Goal: Entertainment & Leisure: Consume media (video, audio)

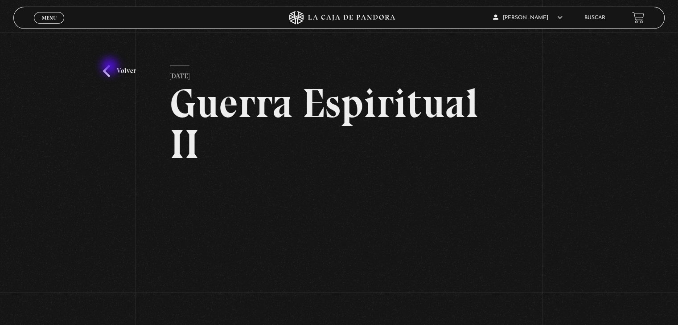
click at [111, 67] on link "Volver" at bounding box center [119, 71] width 33 height 12
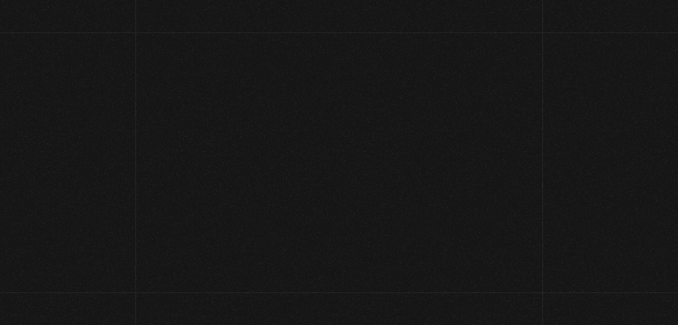
scroll to position [98, 0]
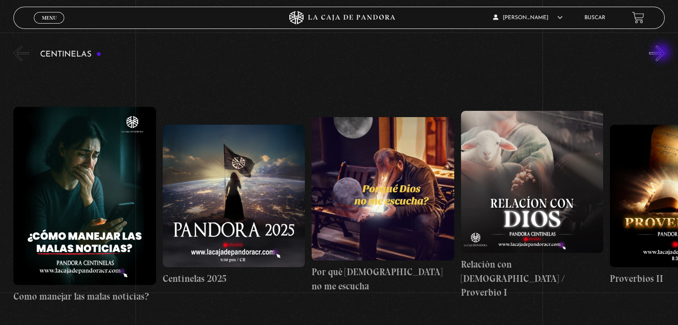
click at [662, 53] on button "»" at bounding box center [657, 53] width 16 height 16
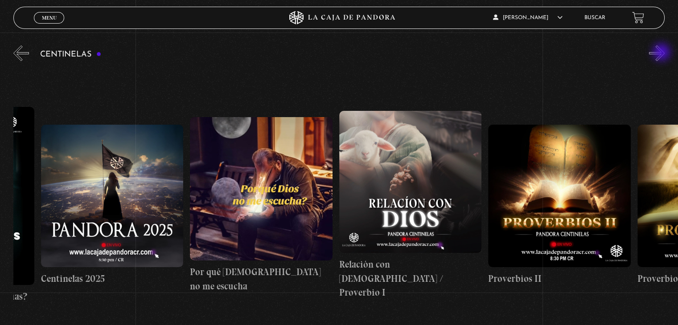
click at [662, 53] on button "»" at bounding box center [657, 53] width 16 height 16
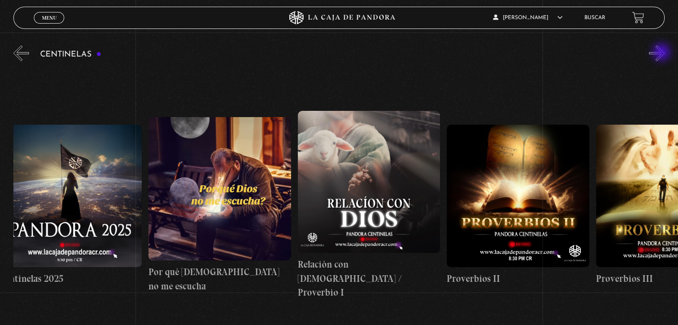
click at [662, 53] on button "»" at bounding box center [657, 53] width 16 height 16
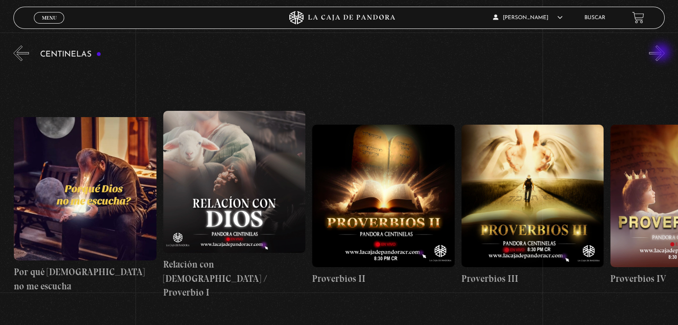
click at [662, 53] on button "»" at bounding box center [657, 53] width 16 height 16
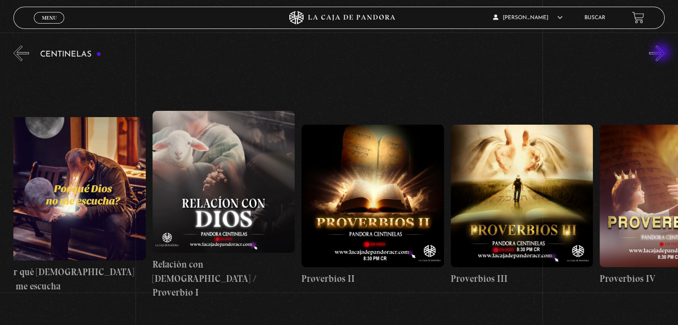
click at [662, 53] on button "»" at bounding box center [657, 53] width 16 height 16
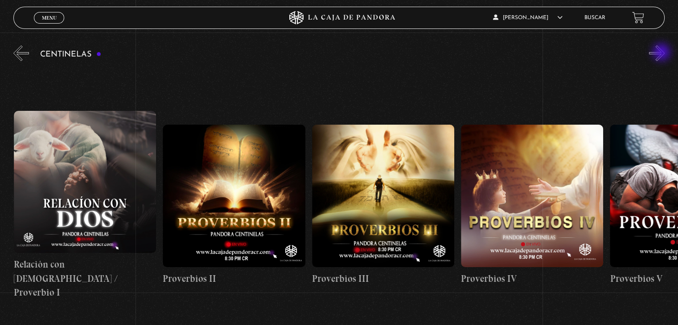
click at [662, 53] on button "»" at bounding box center [657, 53] width 16 height 16
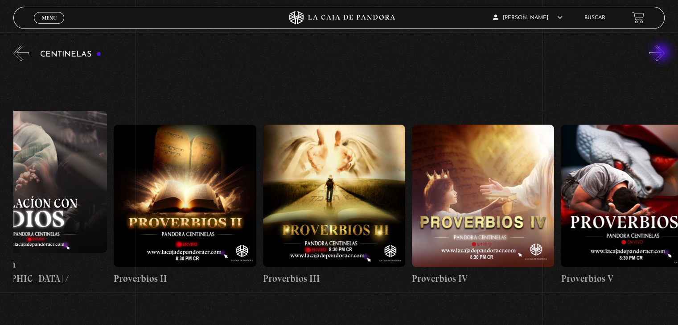
click at [662, 53] on button "»" at bounding box center [657, 53] width 16 height 16
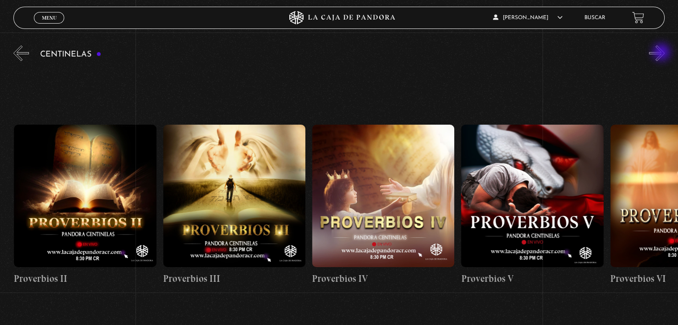
click at [662, 53] on button "»" at bounding box center [657, 53] width 16 height 16
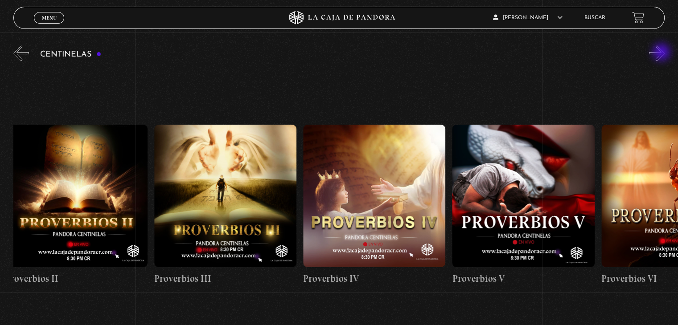
click at [662, 53] on button "»" at bounding box center [657, 53] width 16 height 16
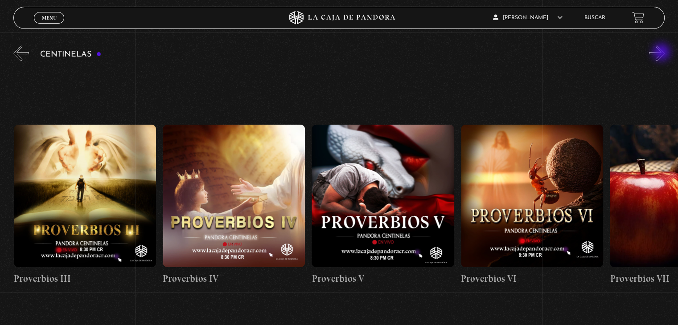
click at [662, 53] on button "»" at bounding box center [657, 53] width 16 height 16
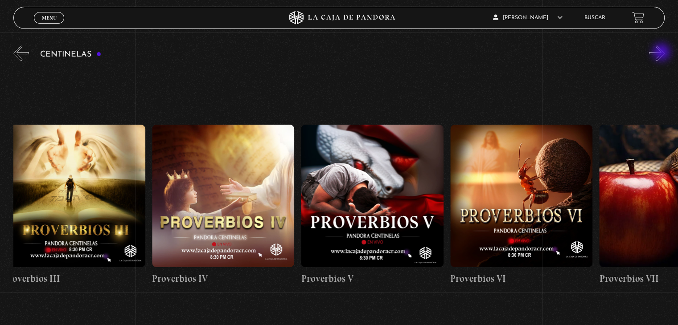
click at [662, 53] on button "»" at bounding box center [657, 53] width 16 height 16
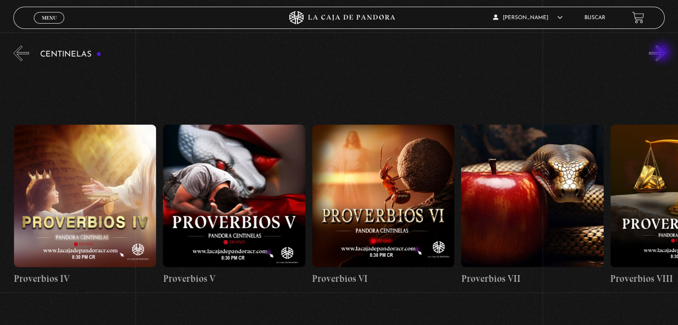
click at [662, 53] on button "»" at bounding box center [657, 53] width 16 height 16
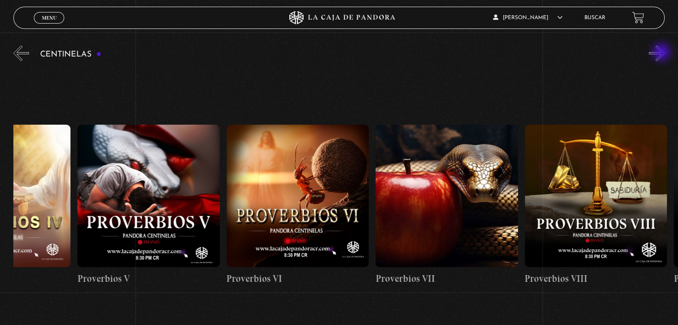
click at [662, 53] on button "»" at bounding box center [657, 53] width 16 height 16
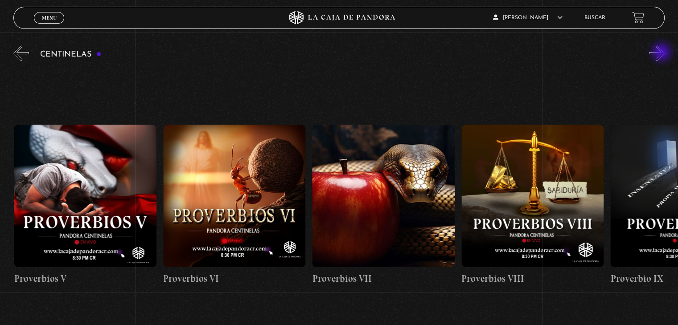
click at [662, 53] on button "»" at bounding box center [657, 53] width 16 height 16
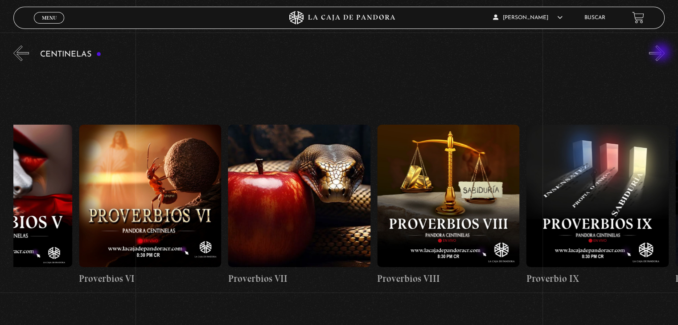
click at [662, 53] on button "»" at bounding box center [657, 53] width 16 height 16
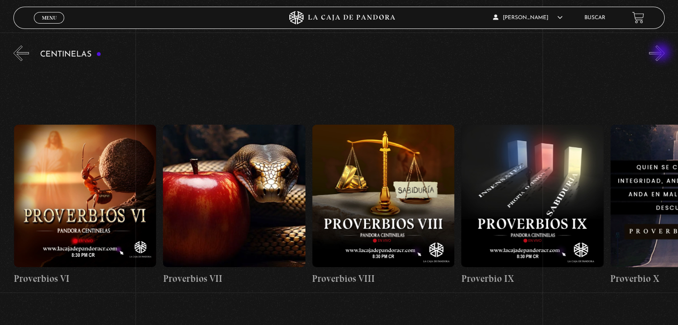
click at [662, 53] on button "»" at bounding box center [657, 53] width 16 height 16
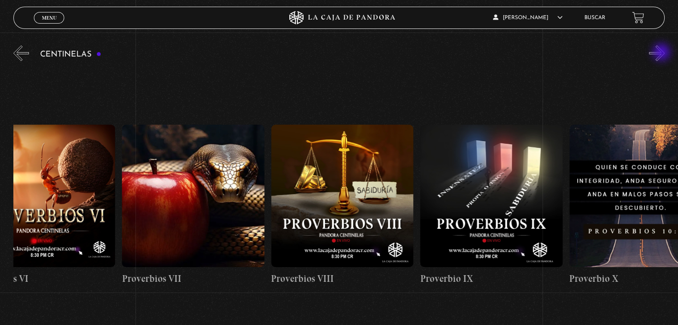
click at [662, 53] on button "»" at bounding box center [657, 53] width 16 height 16
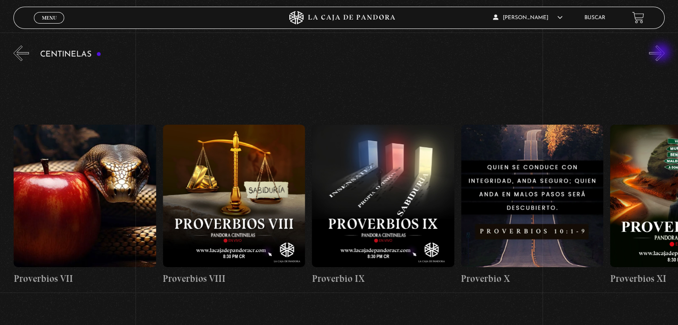
click at [662, 53] on button "»" at bounding box center [657, 53] width 16 height 16
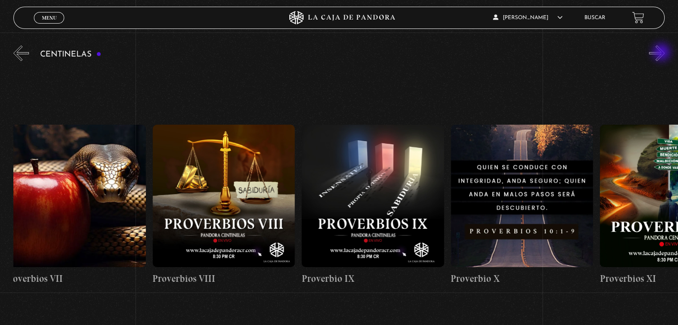
click at [662, 53] on button "»" at bounding box center [657, 53] width 16 height 16
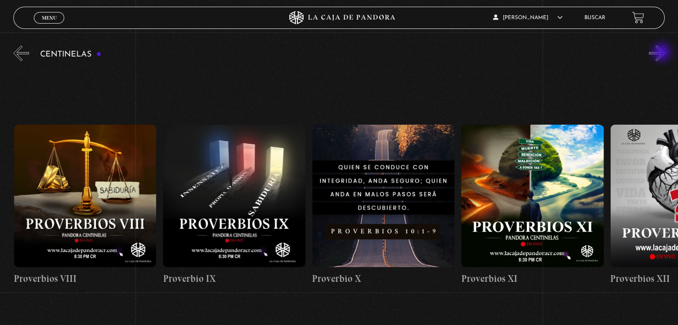
click at [662, 53] on button "»" at bounding box center [657, 53] width 16 height 16
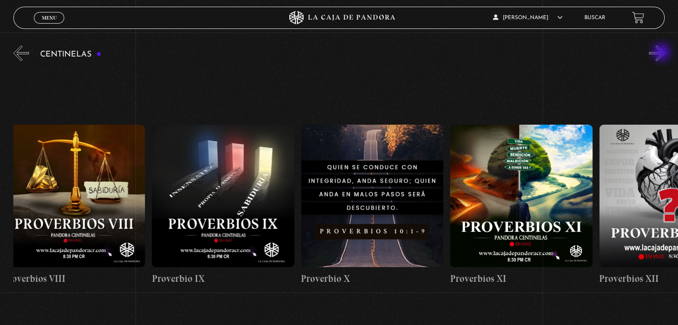
click at [662, 53] on button "»" at bounding box center [657, 53] width 16 height 16
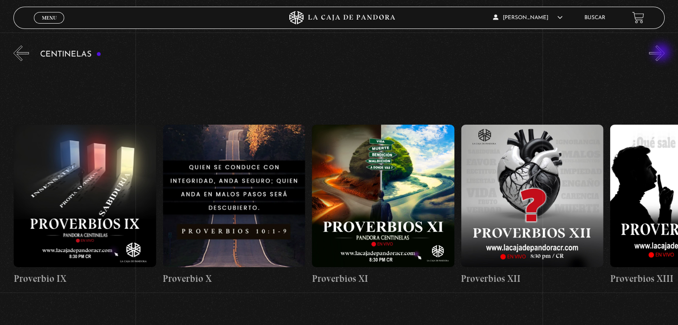
click at [662, 53] on button "»" at bounding box center [657, 53] width 16 height 16
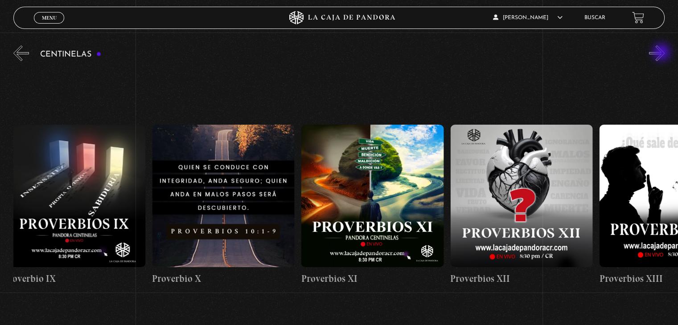
click at [662, 53] on button "»" at bounding box center [657, 53] width 16 height 16
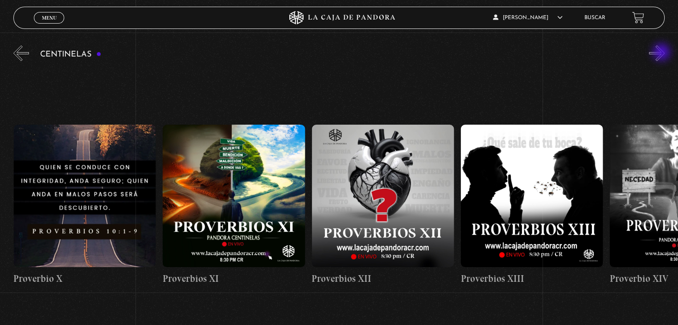
click at [662, 53] on button "»" at bounding box center [657, 53] width 16 height 16
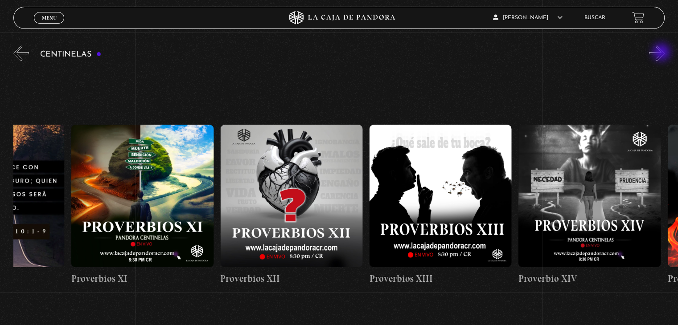
click at [662, 53] on button "»" at bounding box center [657, 53] width 16 height 16
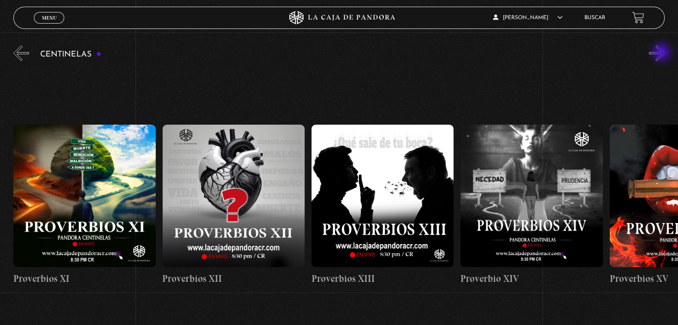
click at [662, 53] on button "»" at bounding box center [657, 53] width 16 height 16
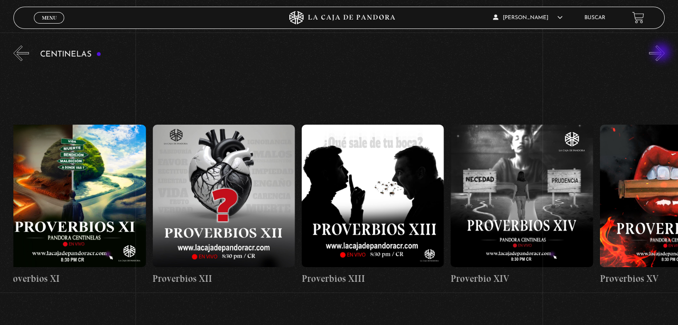
click at [662, 53] on button "»" at bounding box center [657, 53] width 16 height 16
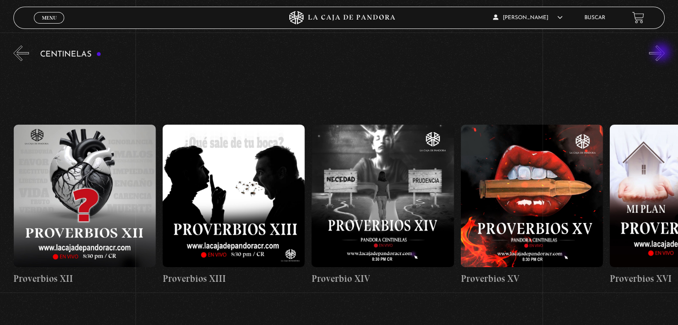
click at [662, 53] on button "»" at bounding box center [657, 53] width 16 height 16
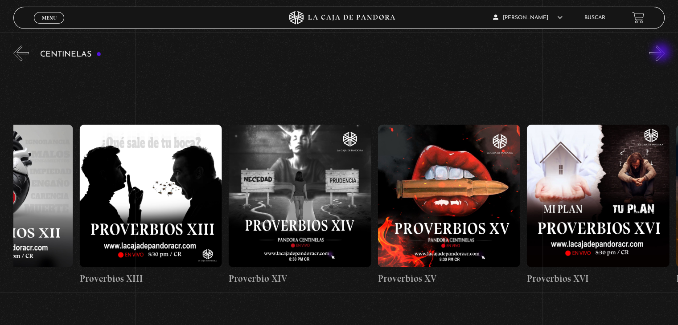
click at [662, 53] on button "»" at bounding box center [657, 53] width 16 height 16
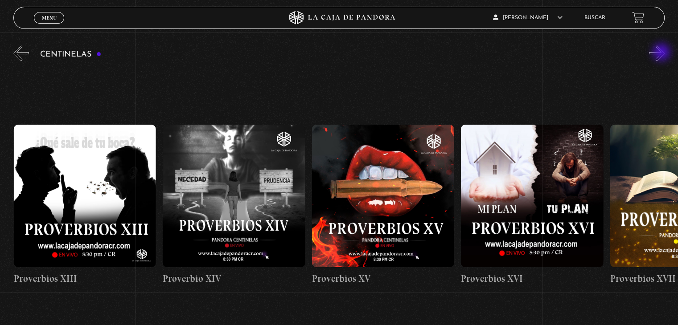
click at [662, 53] on button "»" at bounding box center [657, 53] width 16 height 16
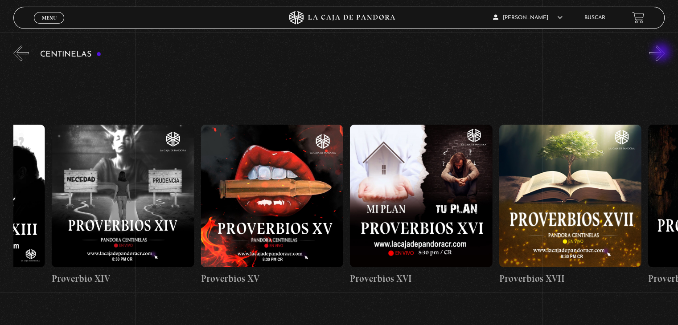
click at [662, 53] on button "»" at bounding box center [657, 53] width 16 height 16
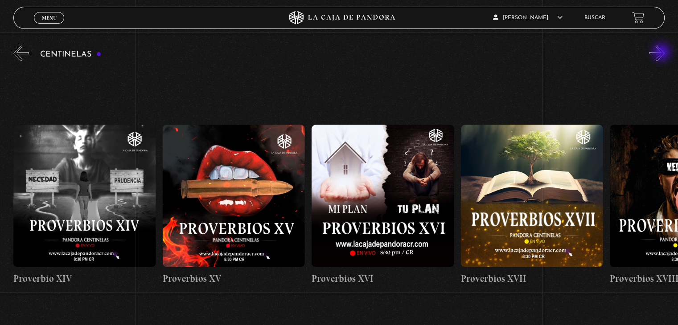
click at [662, 53] on button "»" at bounding box center [657, 53] width 16 height 16
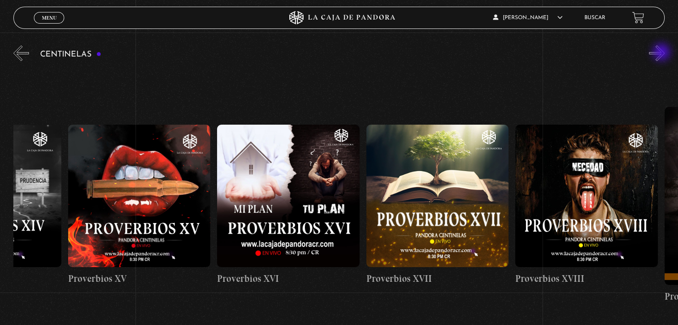
click at [662, 53] on button "»" at bounding box center [657, 53] width 16 height 16
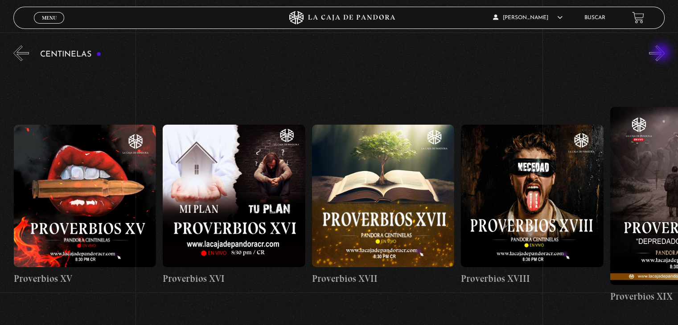
click at [662, 53] on button "»" at bounding box center [657, 53] width 16 height 16
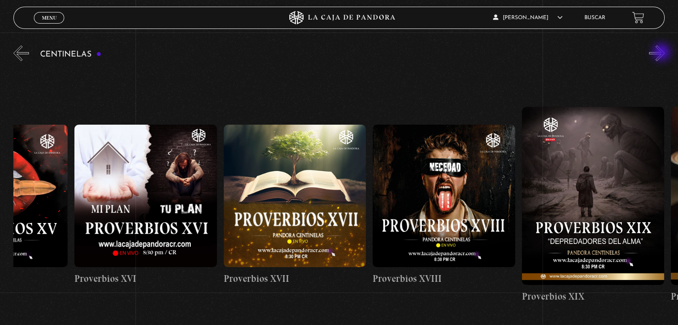
click at [662, 53] on button "»" at bounding box center [657, 53] width 16 height 16
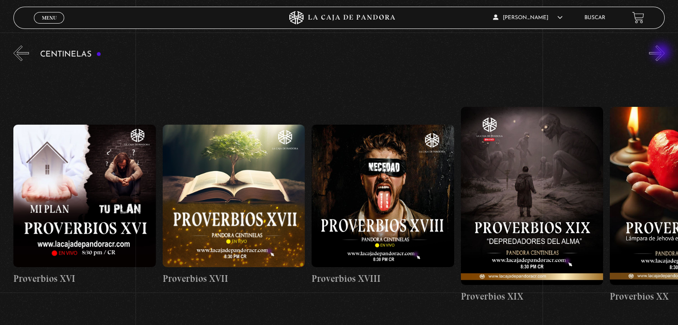
click at [662, 53] on button "»" at bounding box center [657, 53] width 16 height 16
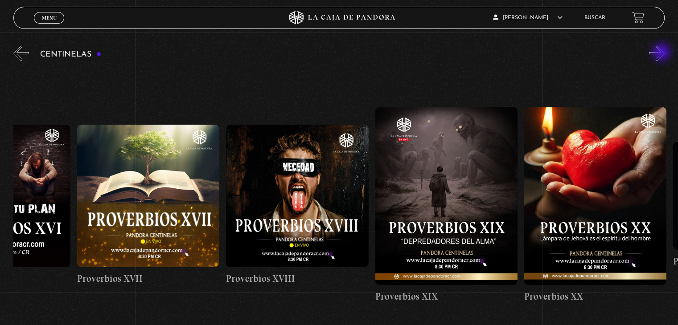
click at [662, 53] on button "»" at bounding box center [657, 53] width 16 height 16
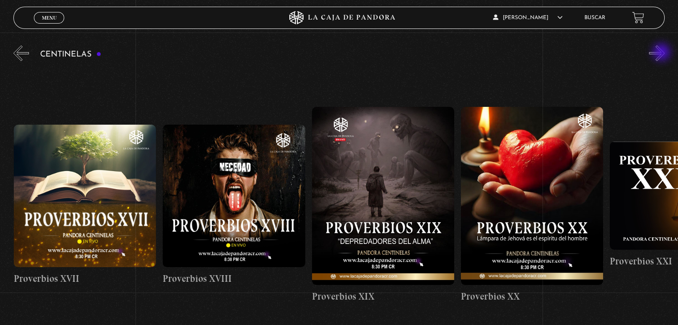
click at [662, 53] on button "»" at bounding box center [657, 53] width 16 height 16
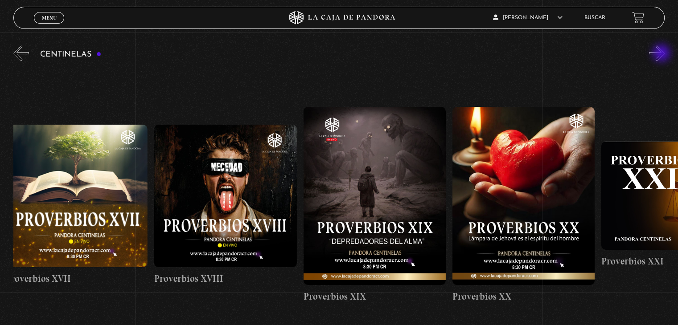
click at [662, 54] on button "»" at bounding box center [657, 53] width 16 height 16
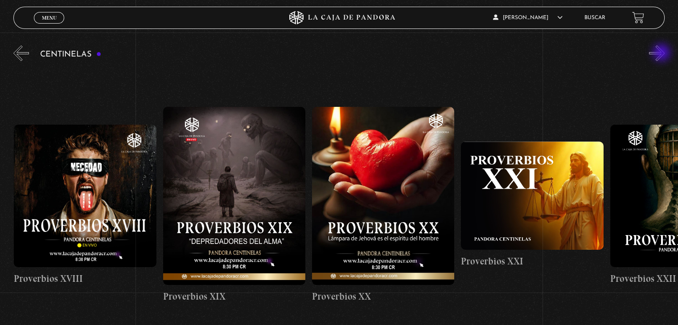
click at [662, 53] on button "»" at bounding box center [657, 53] width 16 height 16
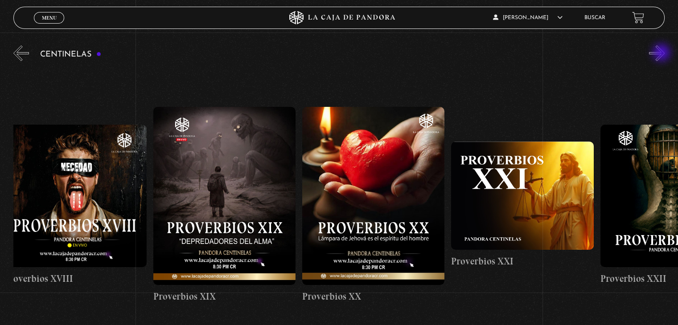
click at [662, 53] on button "»" at bounding box center [657, 53] width 16 height 16
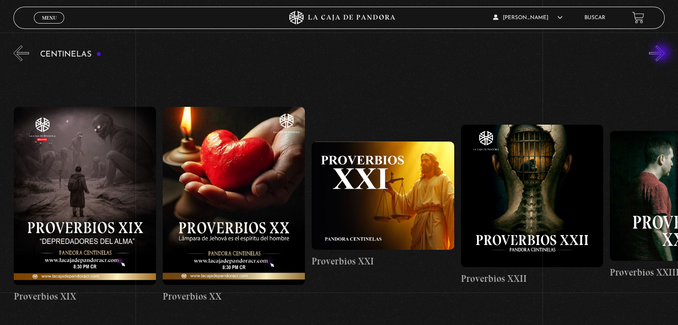
click at [662, 53] on button "»" at bounding box center [657, 53] width 16 height 16
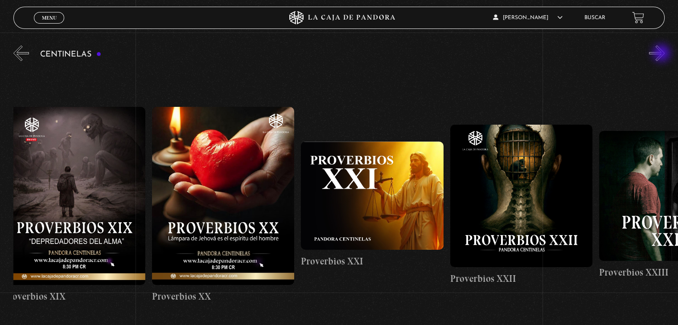
click at [662, 54] on button "»" at bounding box center [657, 53] width 16 height 16
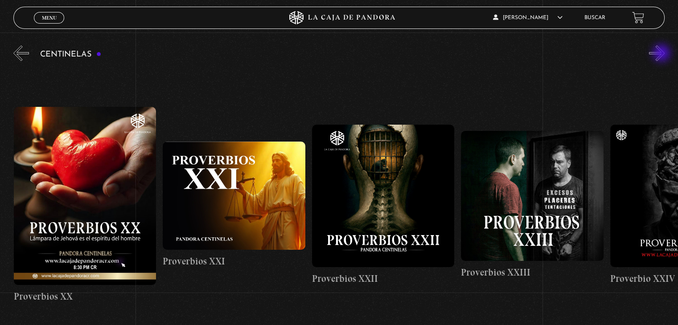
click at [662, 54] on button "»" at bounding box center [657, 53] width 16 height 16
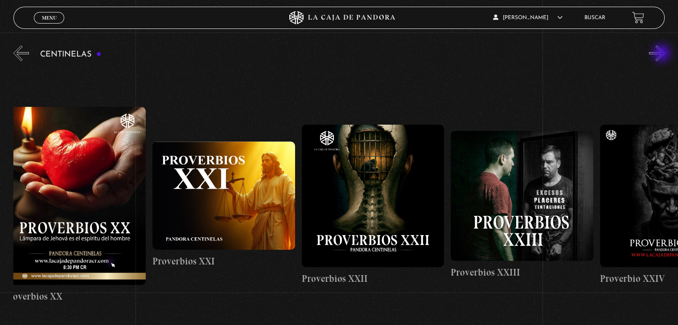
click at [662, 54] on button "»" at bounding box center [657, 53] width 16 height 16
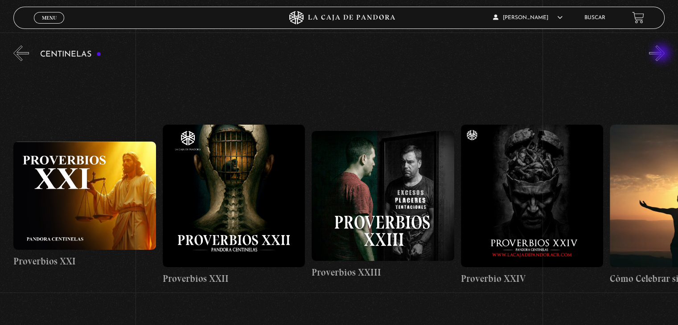
click at [662, 54] on button "»" at bounding box center [657, 53] width 16 height 16
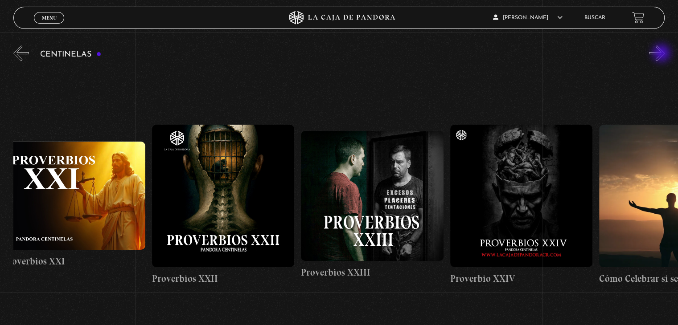
click at [662, 54] on button "»" at bounding box center [657, 53] width 16 height 16
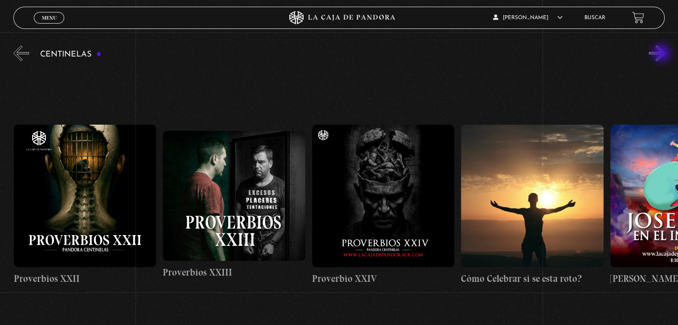
click at [662, 54] on button "»" at bounding box center [657, 53] width 16 height 16
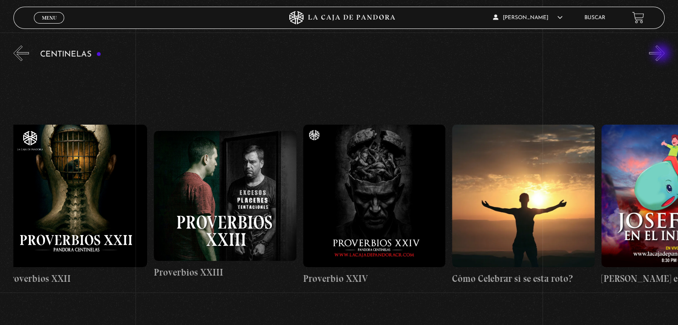
click at [662, 54] on button "»" at bounding box center [657, 53] width 16 height 16
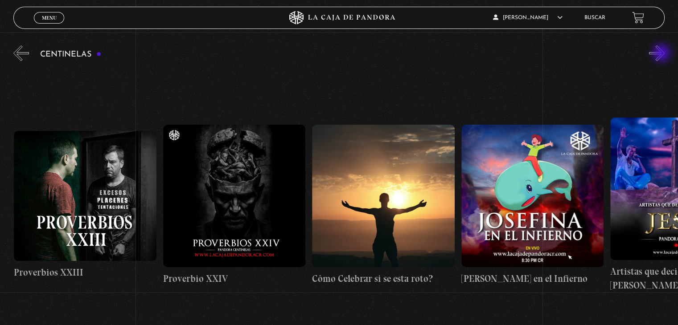
click at [662, 54] on button "»" at bounding box center [657, 53] width 16 height 16
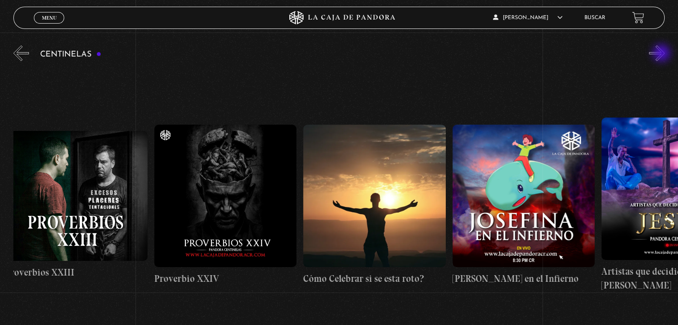
click at [662, 54] on button "»" at bounding box center [657, 53] width 16 height 16
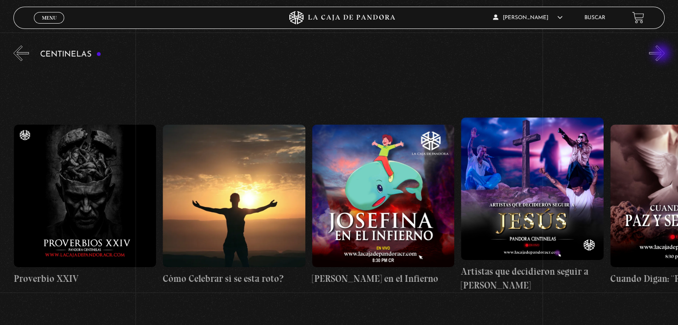
click at [662, 54] on button "»" at bounding box center [657, 53] width 16 height 16
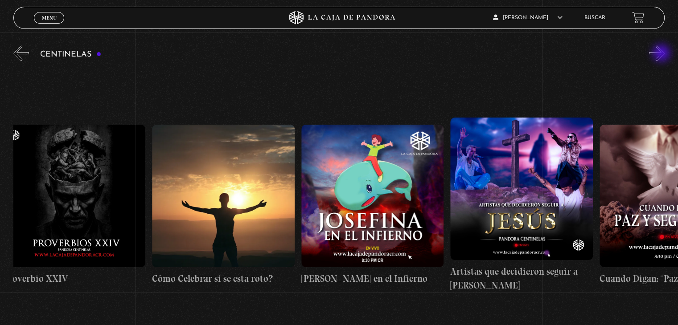
click at [662, 54] on button "»" at bounding box center [657, 53] width 16 height 16
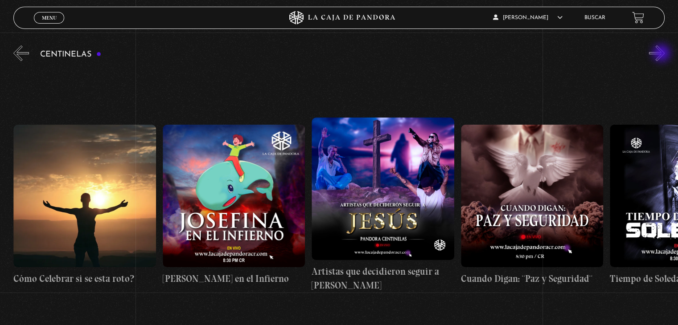
click at [662, 54] on button "»" at bounding box center [657, 53] width 16 height 16
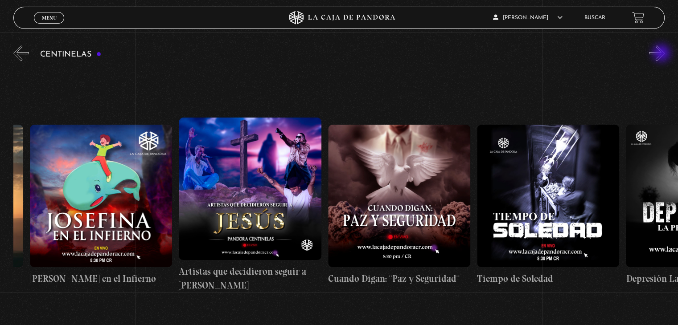
click at [662, 54] on button "»" at bounding box center [657, 53] width 16 height 16
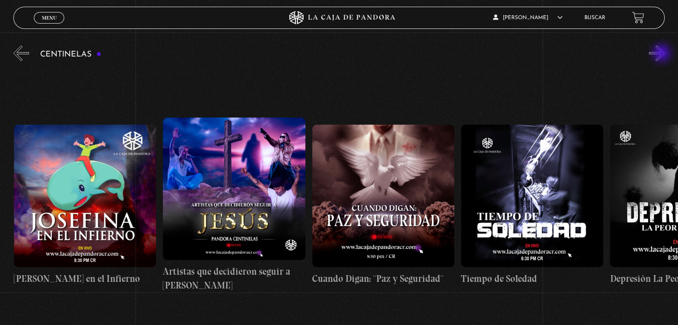
click at [662, 54] on button "»" at bounding box center [657, 53] width 16 height 16
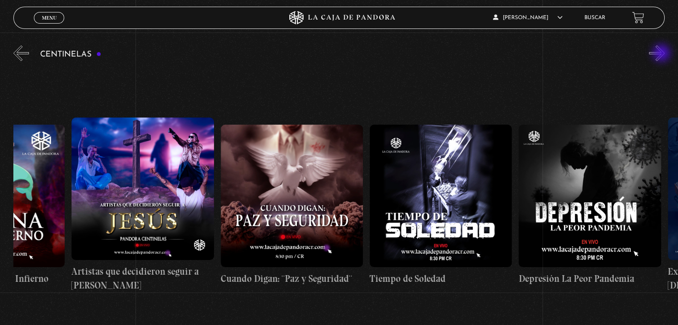
click at [662, 54] on button "»" at bounding box center [657, 53] width 16 height 16
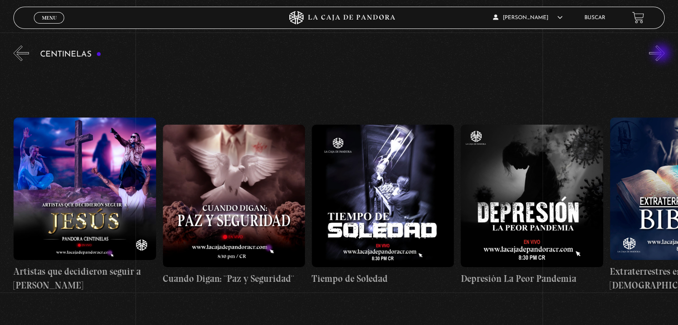
click at [662, 54] on button "»" at bounding box center [657, 53] width 16 height 16
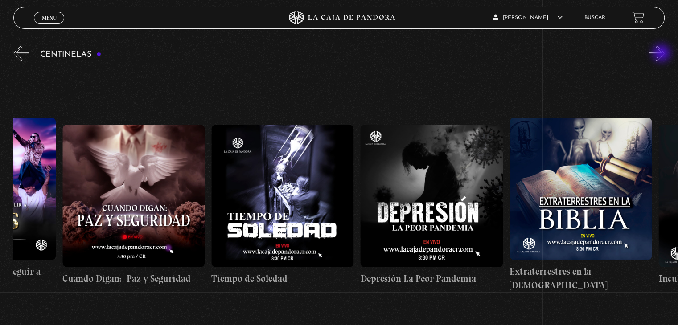
click at [662, 54] on button "»" at bounding box center [657, 53] width 16 height 16
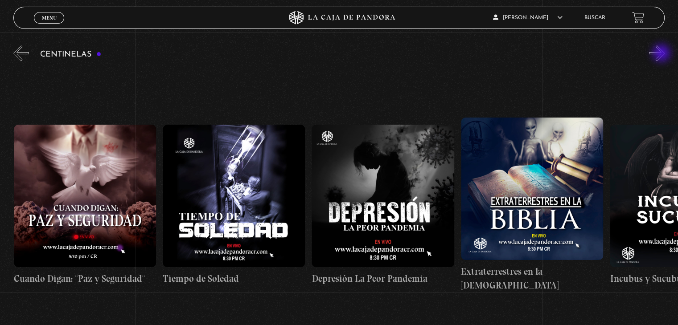
click at [662, 54] on button "»" at bounding box center [657, 53] width 16 height 16
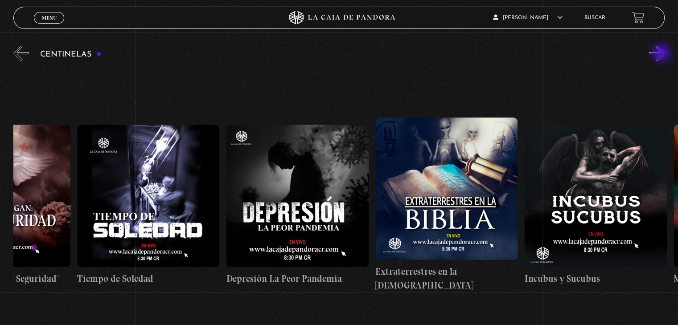
click at [662, 54] on button "»" at bounding box center [657, 53] width 16 height 16
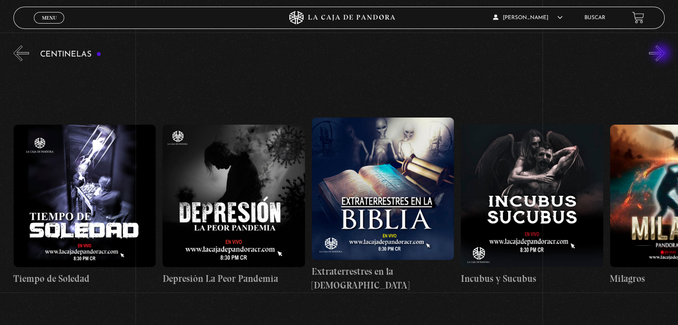
click at [662, 54] on button "»" at bounding box center [657, 53] width 16 height 16
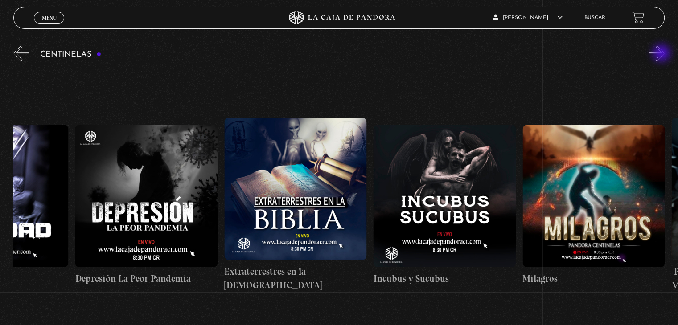
click at [662, 54] on button "»" at bounding box center [657, 53] width 16 height 16
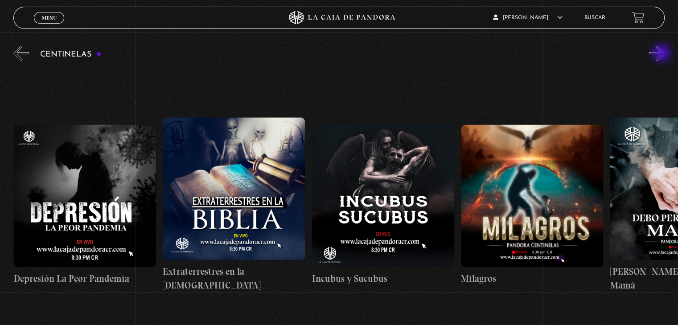
click at [662, 54] on button "»" at bounding box center [657, 53] width 16 height 16
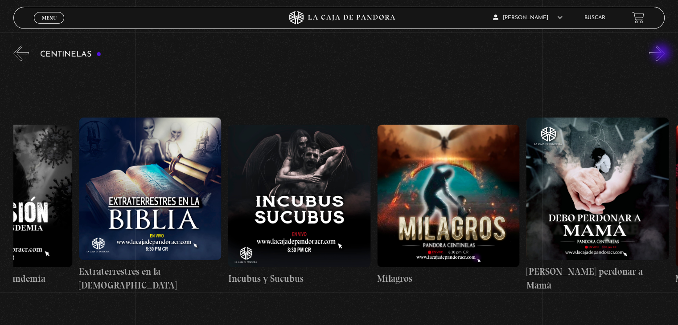
click at [662, 54] on button "»" at bounding box center [657, 53] width 16 height 16
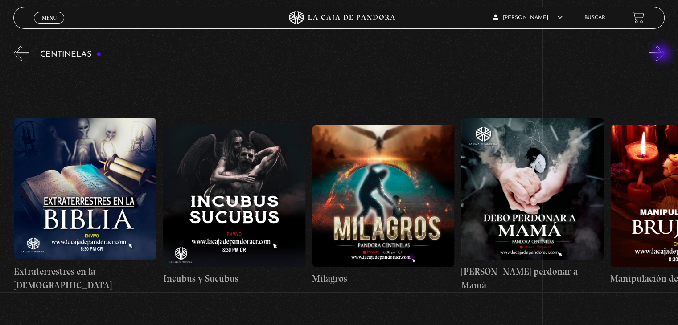
click at [662, 54] on button "»" at bounding box center [657, 53] width 16 height 16
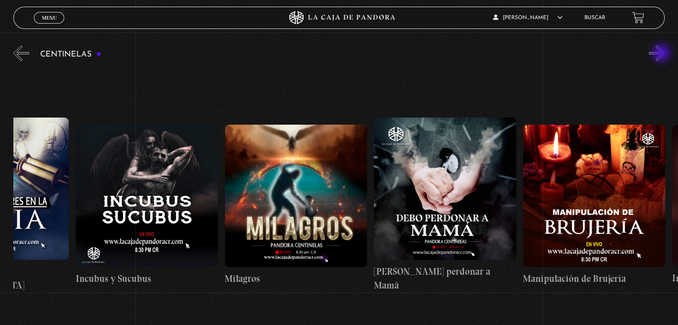
click at [662, 54] on button "»" at bounding box center [657, 53] width 16 height 16
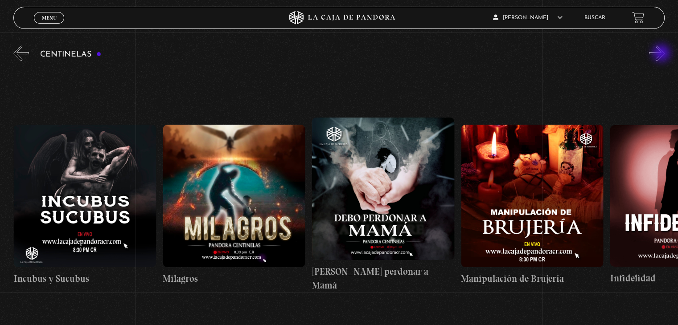
click at [662, 54] on button "»" at bounding box center [657, 53] width 16 height 16
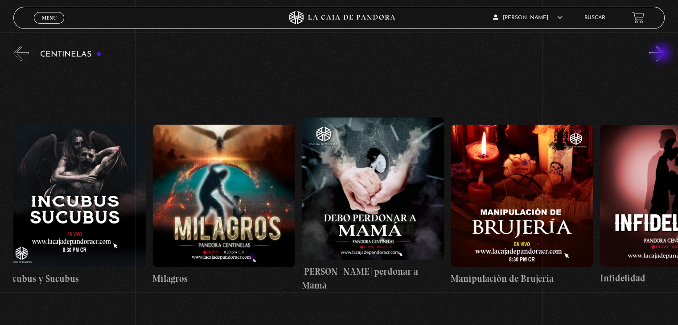
click at [662, 54] on button "»" at bounding box center [657, 53] width 16 height 16
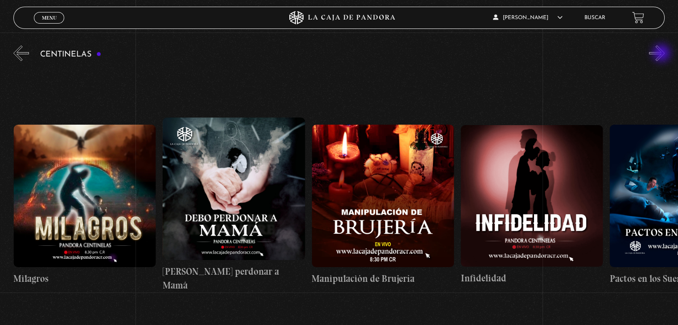
click at [662, 54] on button "»" at bounding box center [657, 53] width 16 height 16
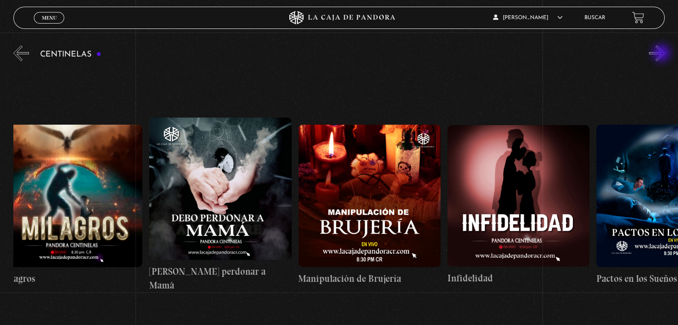
click at [662, 54] on button "»" at bounding box center [657, 53] width 16 height 16
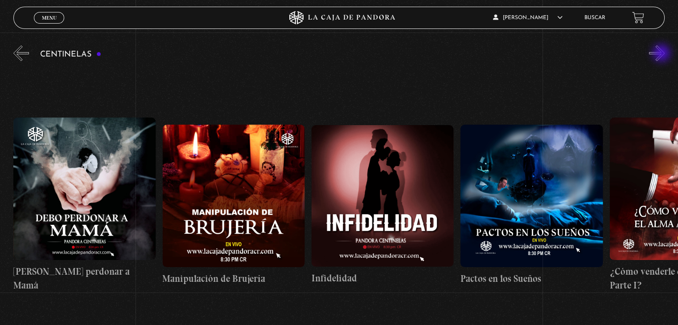
click at [662, 54] on button "»" at bounding box center [657, 53] width 16 height 16
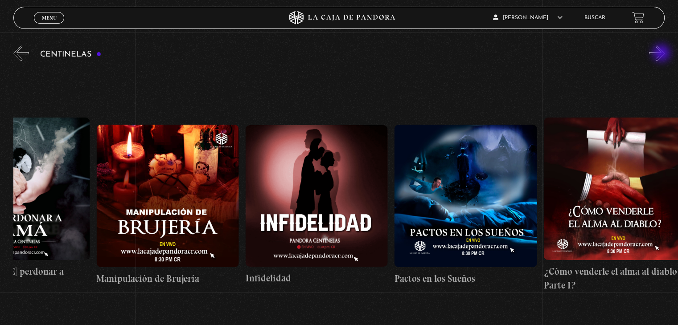
click at [662, 54] on button "»" at bounding box center [657, 53] width 16 height 16
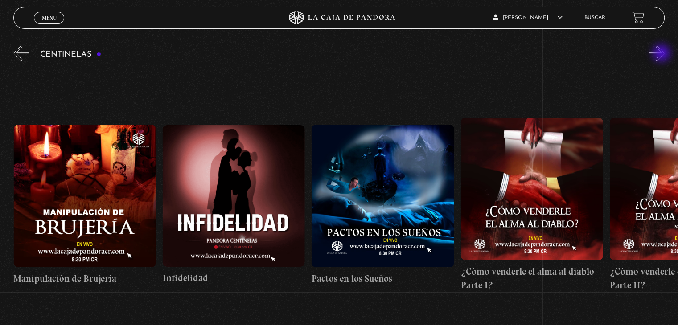
click at [662, 54] on button "»" at bounding box center [657, 53] width 16 height 16
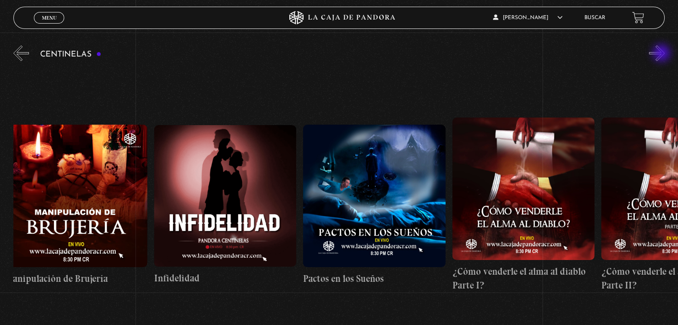
click at [662, 53] on button "»" at bounding box center [657, 53] width 16 height 16
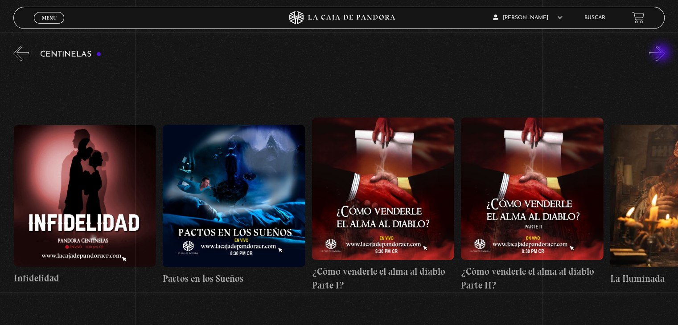
click at [662, 53] on button "»" at bounding box center [657, 53] width 16 height 16
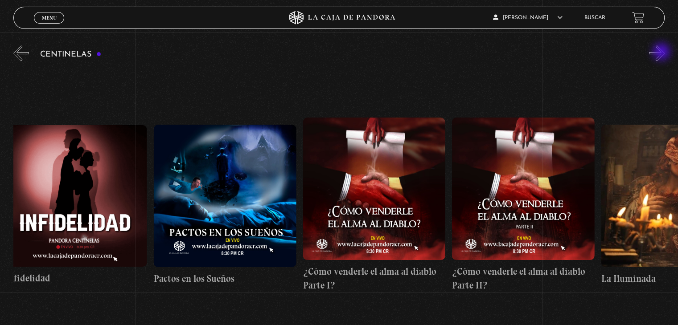
click at [662, 53] on button "»" at bounding box center [657, 53] width 16 height 16
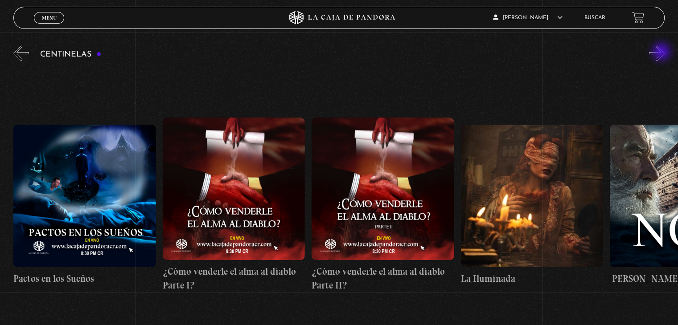
click at [662, 53] on button "»" at bounding box center [657, 53] width 16 height 16
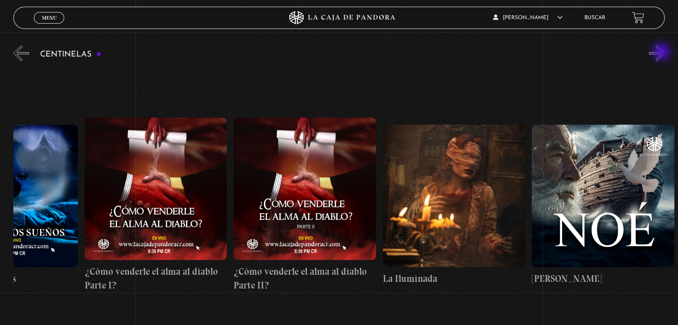
click at [662, 53] on button "»" at bounding box center [657, 53] width 16 height 16
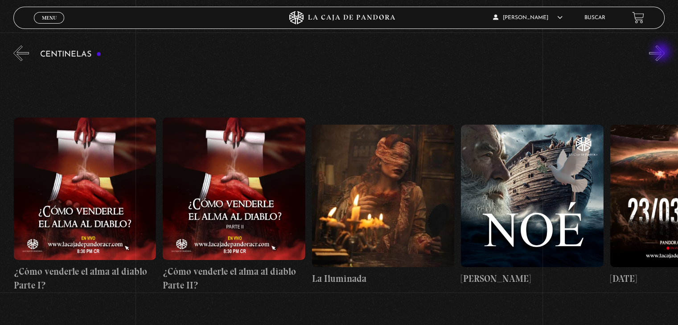
click at [662, 53] on button "»" at bounding box center [657, 53] width 16 height 16
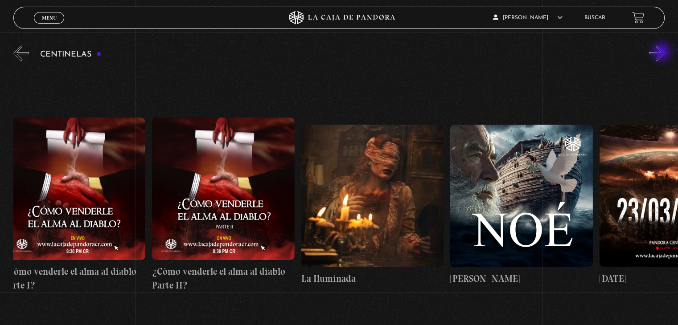
click at [662, 53] on button "»" at bounding box center [657, 53] width 16 height 16
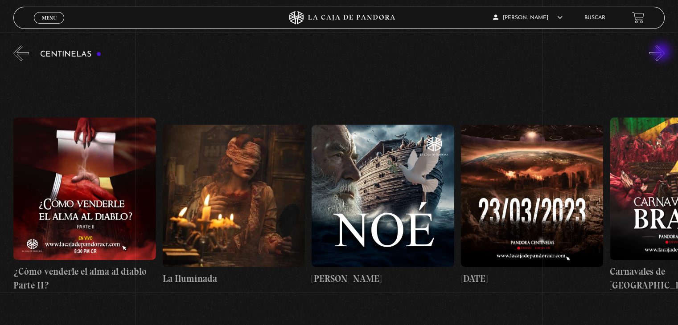
click at [662, 53] on button "»" at bounding box center [657, 53] width 16 height 16
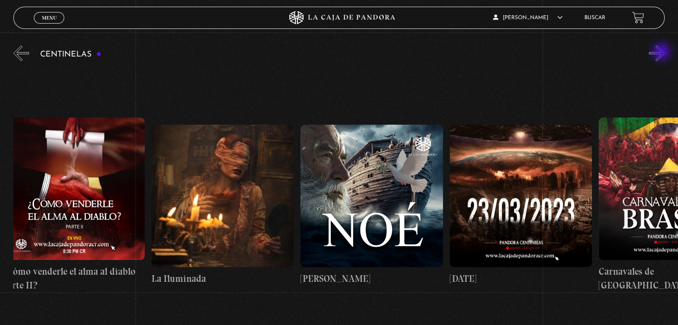
click at [662, 53] on button "»" at bounding box center [657, 53] width 16 height 16
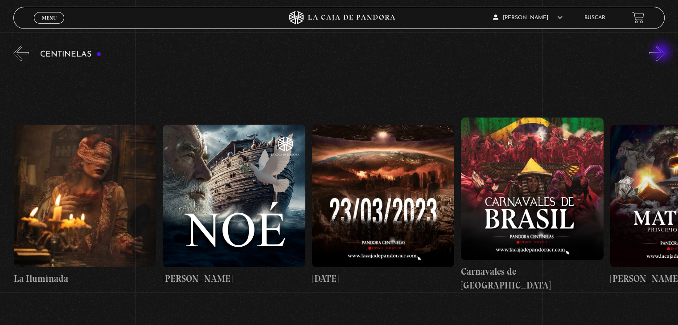
click at [662, 53] on button "»" at bounding box center [657, 53] width 16 height 16
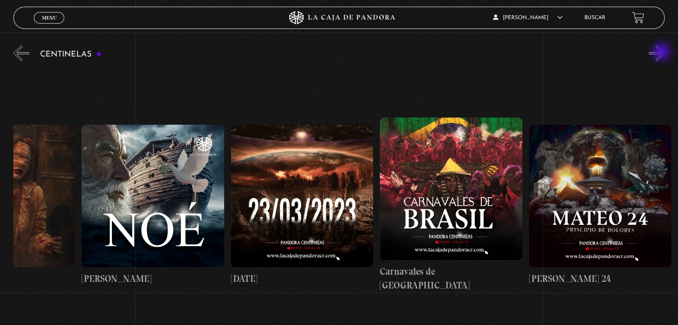
click at [662, 53] on button "»" at bounding box center [657, 53] width 16 height 16
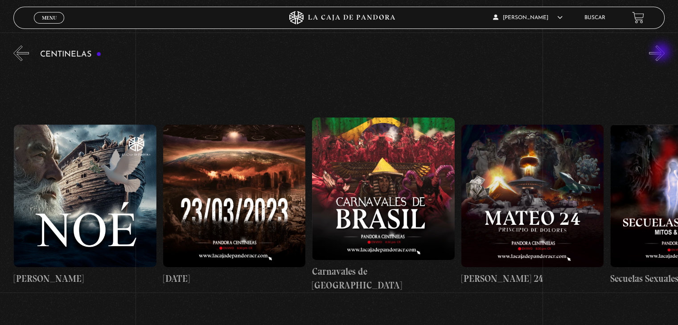
click at [662, 53] on button "»" at bounding box center [657, 53] width 16 height 16
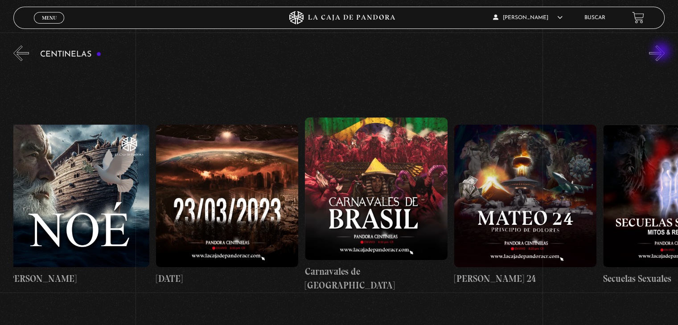
click at [662, 52] on button "»" at bounding box center [657, 53] width 16 height 16
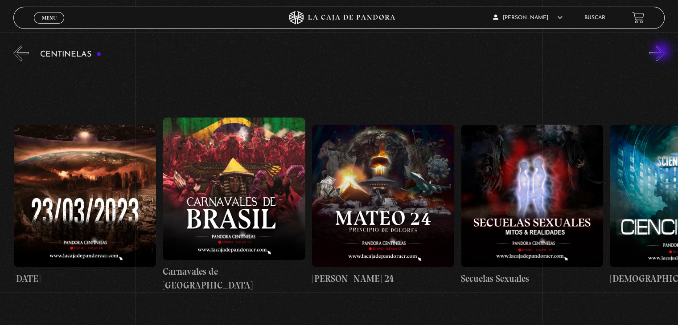
click at [662, 52] on button "»" at bounding box center [657, 53] width 16 height 16
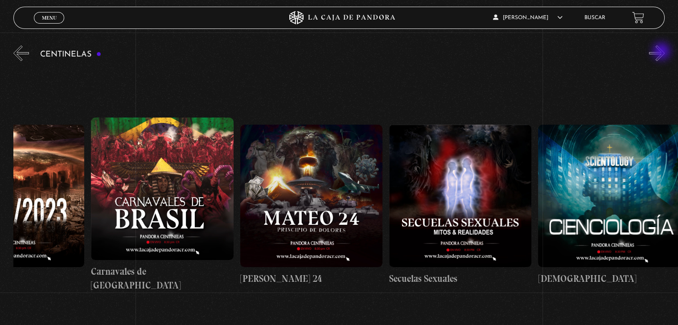
click at [662, 52] on button "»" at bounding box center [657, 53] width 16 height 16
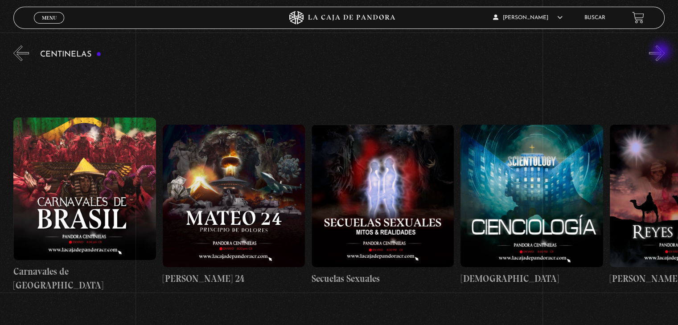
click at [662, 52] on button "»" at bounding box center [657, 53] width 16 height 16
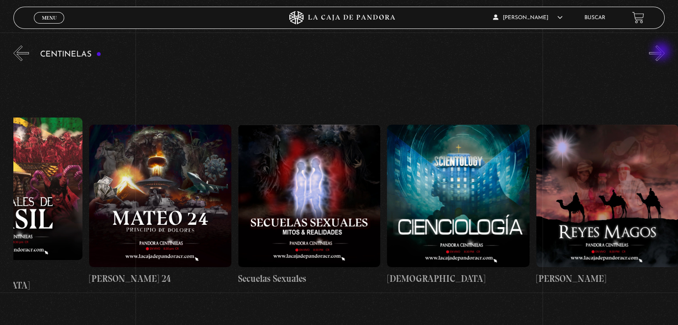
click at [662, 52] on button "»" at bounding box center [657, 53] width 16 height 16
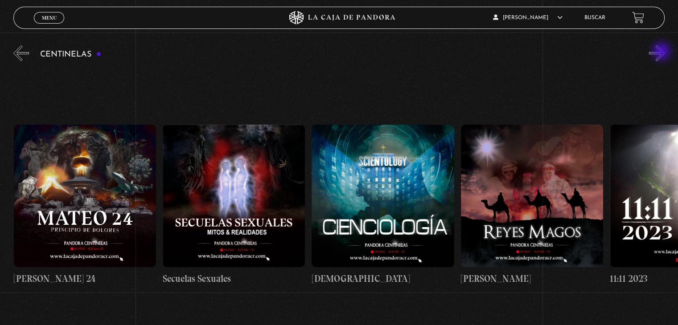
click at [662, 52] on button "»" at bounding box center [657, 53] width 16 height 16
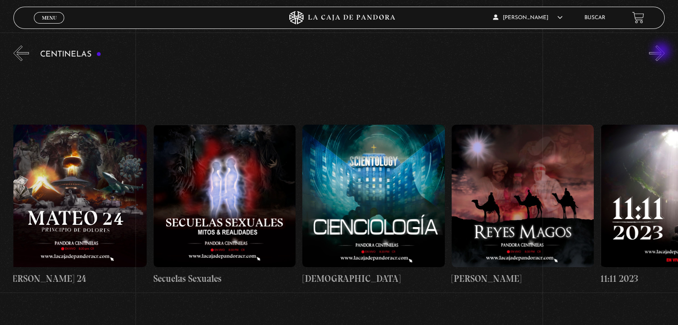
click at [662, 52] on button "»" at bounding box center [657, 53] width 16 height 16
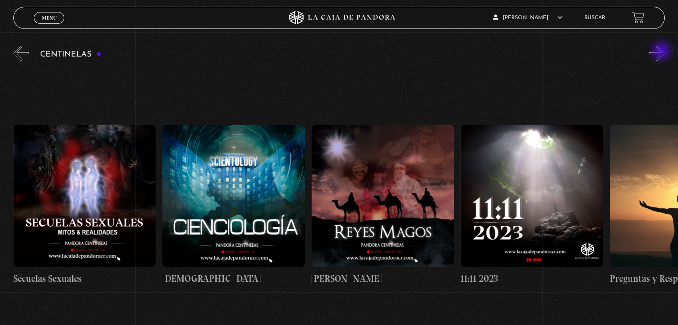
click at [662, 52] on button "»" at bounding box center [657, 53] width 16 height 16
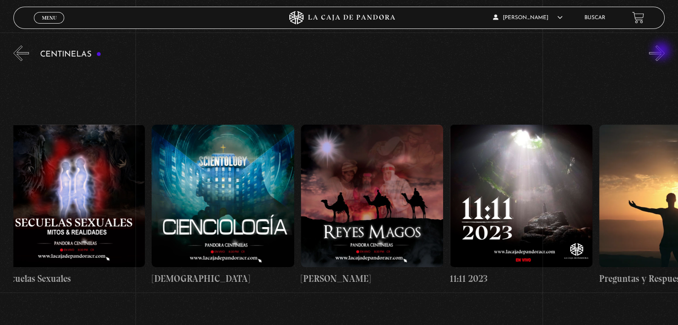
click at [662, 52] on button "»" at bounding box center [657, 53] width 16 height 16
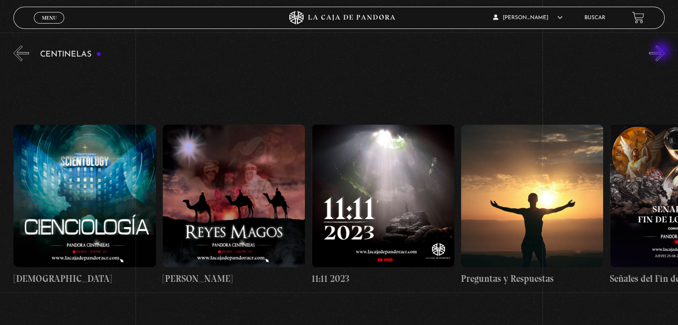
click at [662, 52] on button "»" at bounding box center [657, 53] width 16 height 16
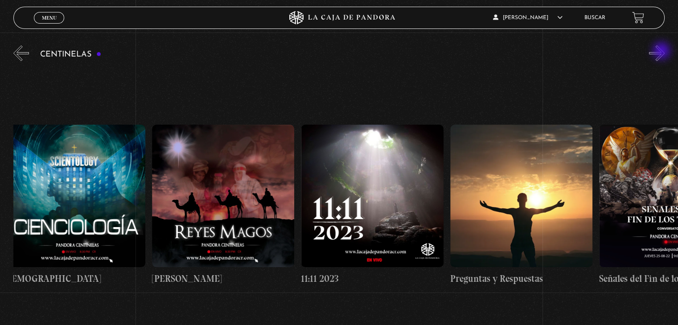
click at [662, 52] on button "»" at bounding box center [657, 53] width 16 height 16
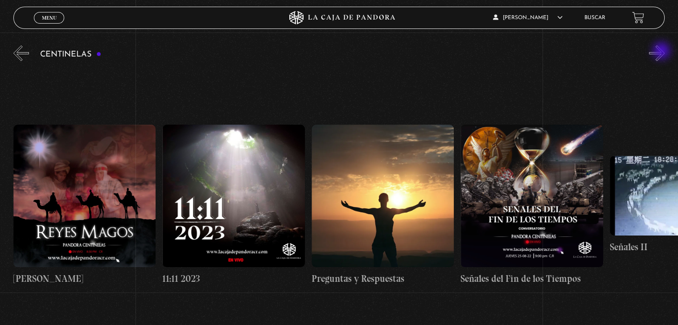
click at [662, 52] on button "»" at bounding box center [657, 53] width 16 height 16
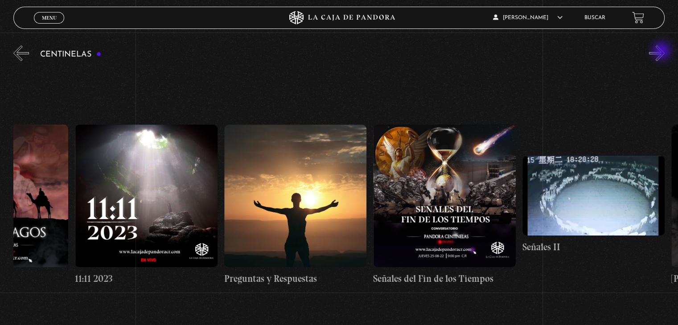
click at [662, 52] on button "»" at bounding box center [657, 53] width 16 height 16
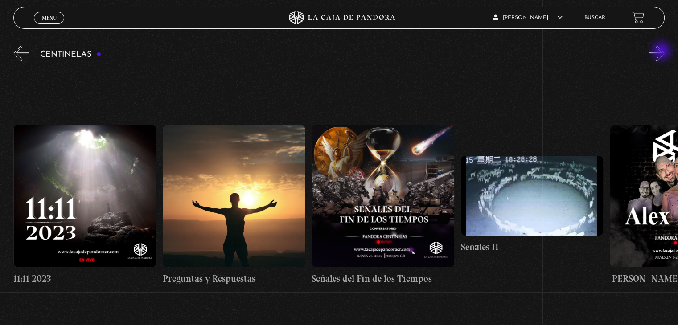
click at [662, 52] on button "»" at bounding box center [657, 53] width 16 height 16
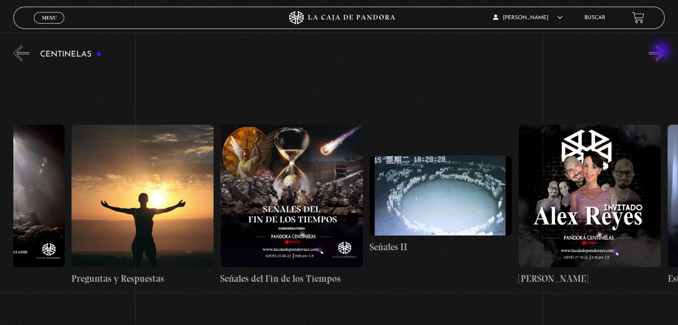
click at [662, 52] on button "»" at bounding box center [657, 53] width 16 height 16
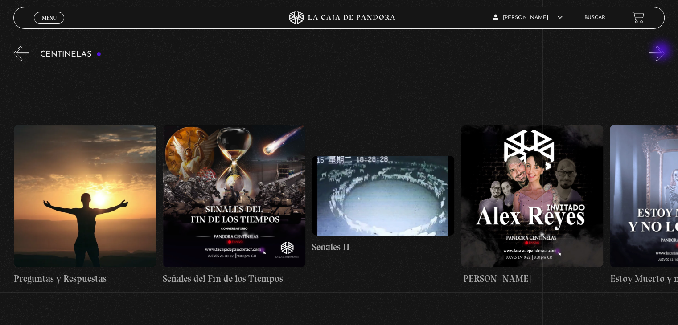
click at [662, 52] on button "»" at bounding box center [657, 53] width 16 height 16
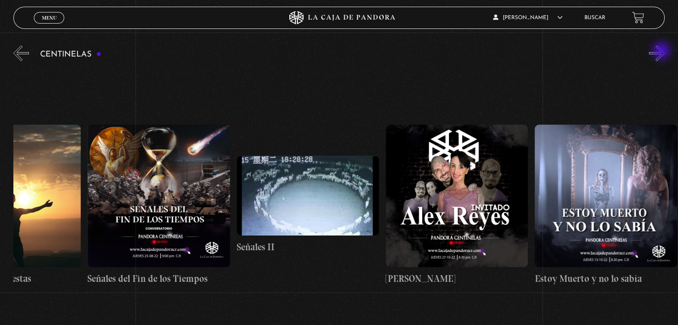
click at [662, 52] on button "»" at bounding box center [657, 53] width 16 height 16
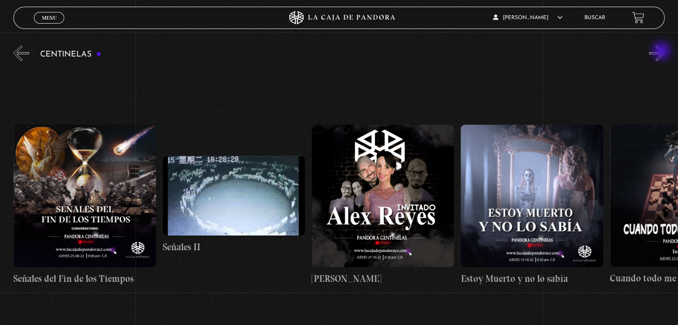
click at [662, 52] on button "»" at bounding box center [657, 53] width 16 height 16
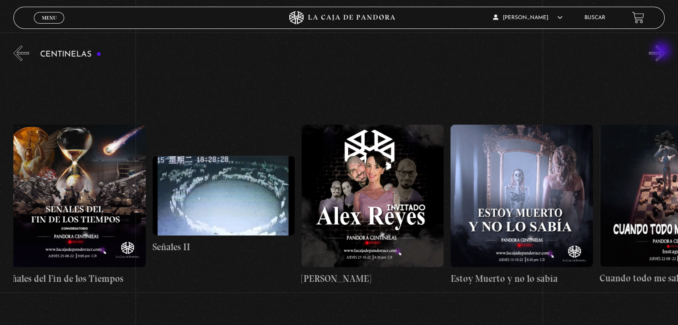
click at [662, 52] on button "»" at bounding box center [657, 53] width 16 height 16
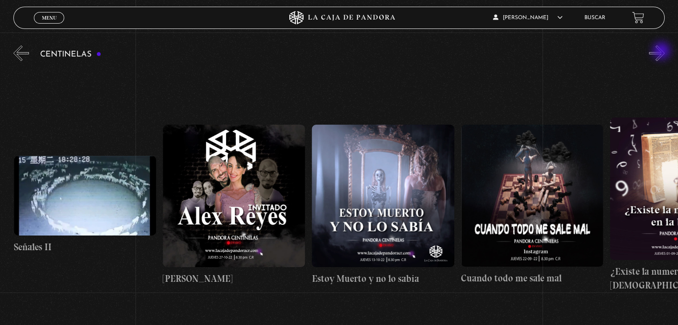
click at [662, 52] on button "»" at bounding box center [657, 53] width 16 height 16
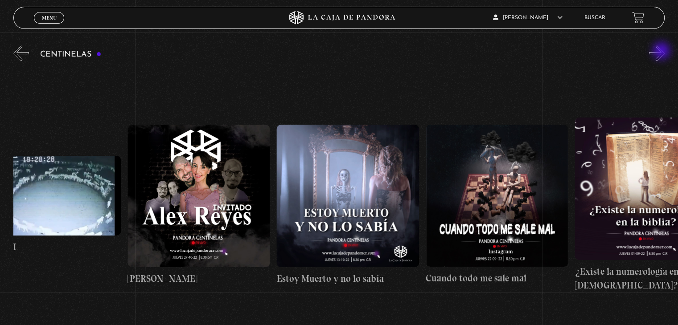
click at [662, 52] on button "»" at bounding box center [657, 53] width 16 height 16
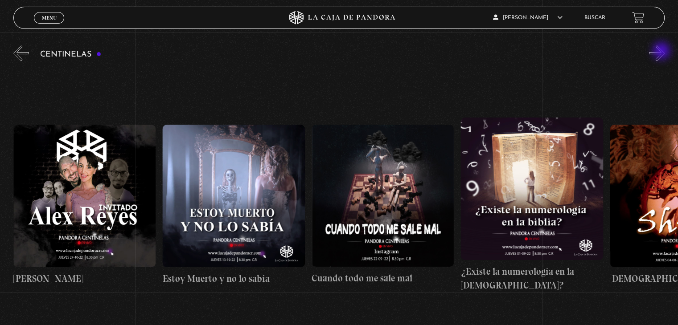
click at [662, 52] on button "»" at bounding box center [657, 53] width 16 height 16
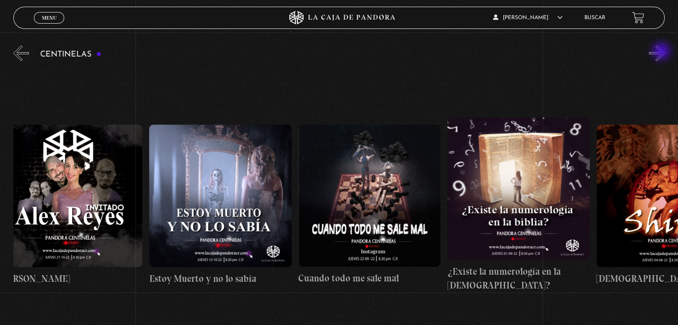
click at [662, 52] on button "»" at bounding box center [657, 53] width 16 height 16
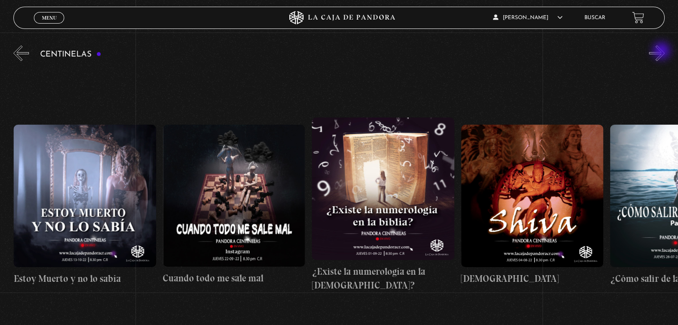
click at [662, 52] on button "»" at bounding box center [657, 53] width 16 height 16
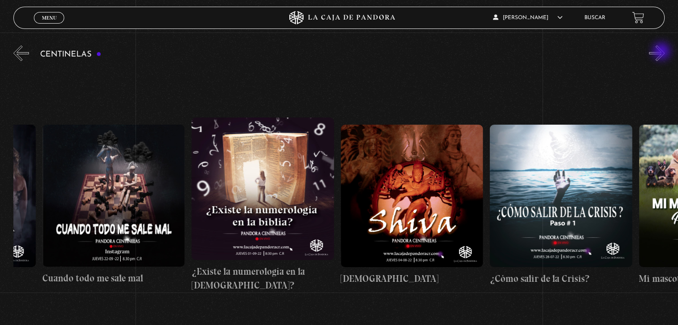
click at [662, 52] on button "»" at bounding box center [657, 53] width 16 height 16
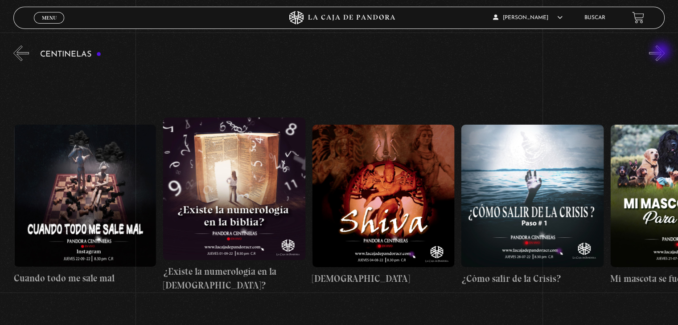
click at [662, 52] on button "»" at bounding box center [657, 53] width 16 height 16
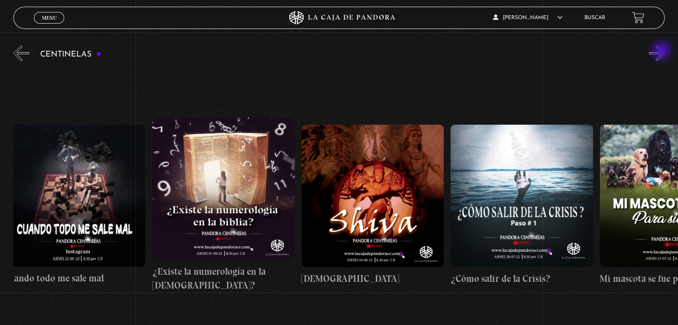
click at [662, 52] on button "»" at bounding box center [657, 53] width 16 height 16
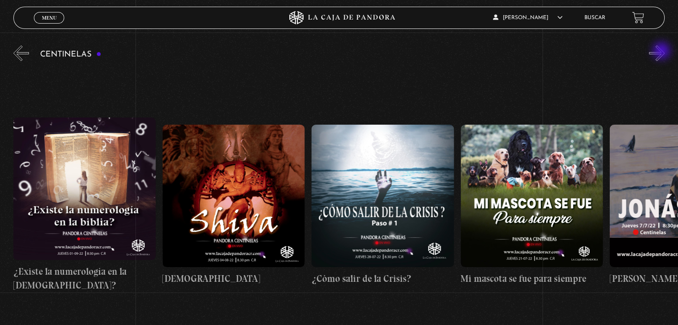
click at [662, 52] on button "»" at bounding box center [657, 53] width 16 height 16
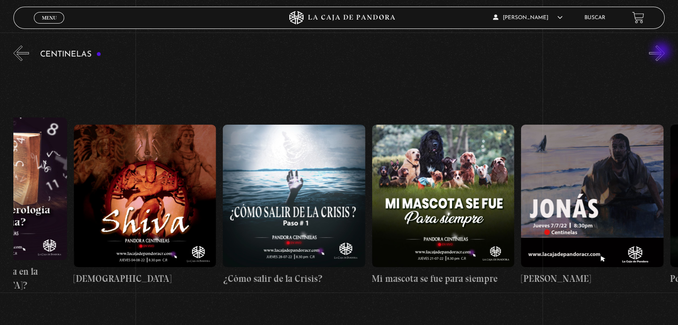
click at [662, 52] on button "»" at bounding box center [657, 53] width 16 height 16
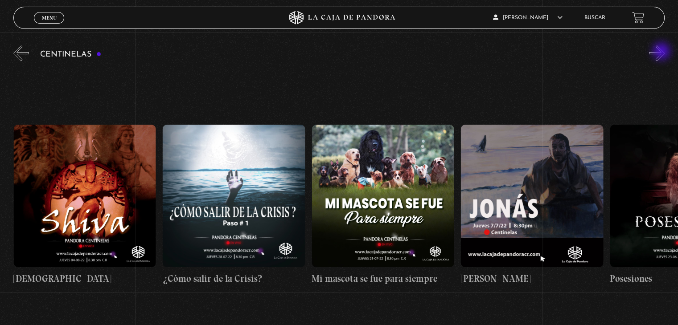
click at [662, 52] on button "»" at bounding box center [657, 53] width 16 height 16
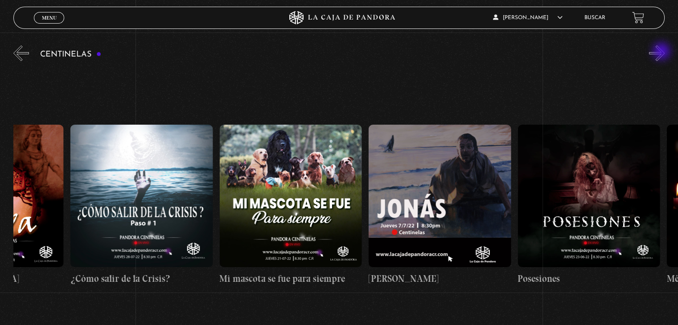
click at [662, 52] on button "»" at bounding box center [657, 53] width 16 height 16
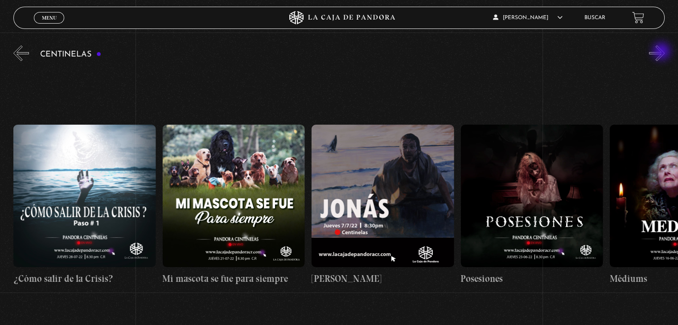
click at [662, 52] on button "»" at bounding box center [657, 53] width 16 height 16
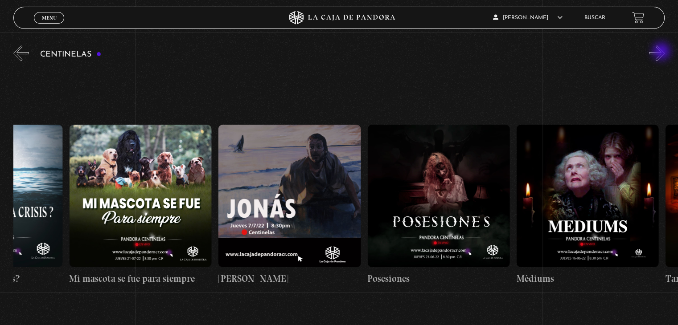
click at [662, 52] on button "»" at bounding box center [657, 53] width 16 height 16
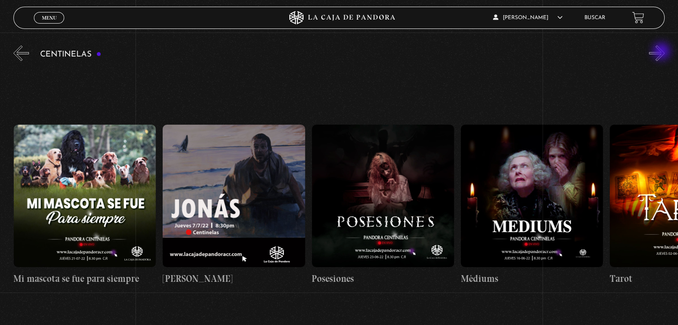
click at [662, 53] on button "»" at bounding box center [657, 53] width 16 height 16
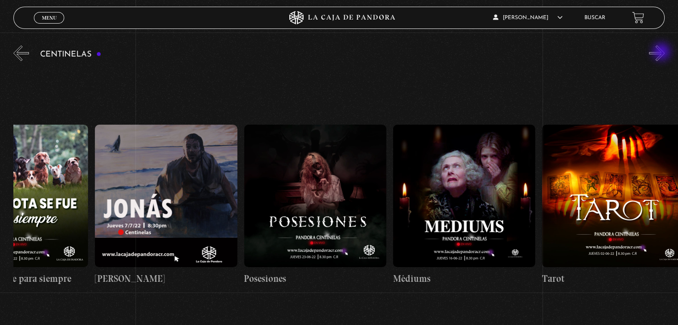
click at [662, 53] on button "»" at bounding box center [657, 53] width 16 height 16
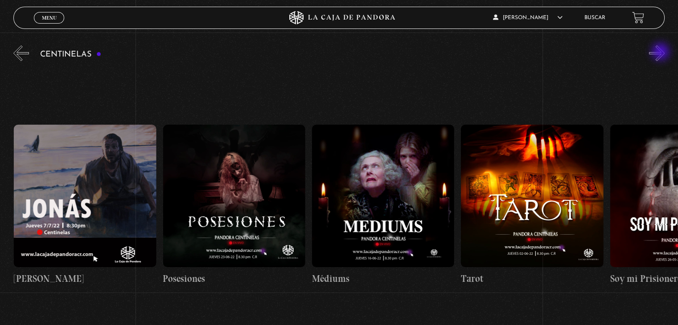
click at [661, 53] on button "»" at bounding box center [657, 53] width 16 height 16
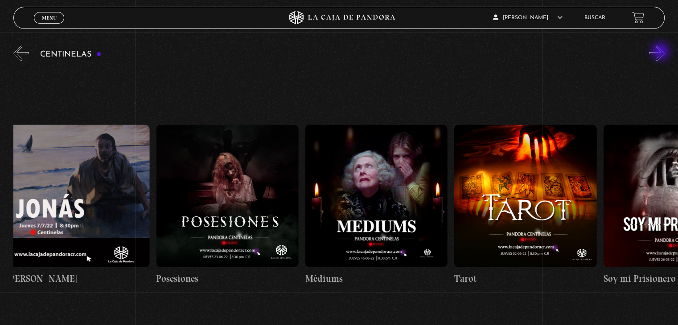
click at [661, 52] on button "»" at bounding box center [657, 53] width 16 height 16
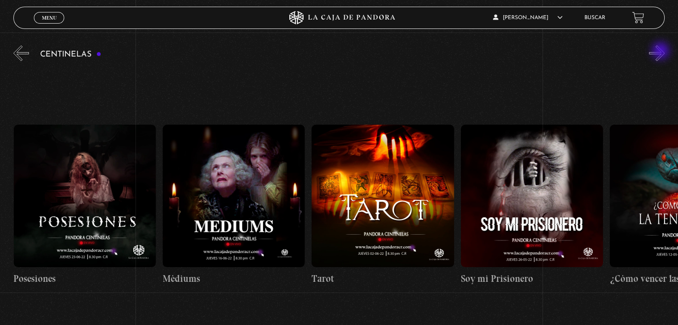
click at [661, 53] on button "»" at bounding box center [657, 53] width 16 height 16
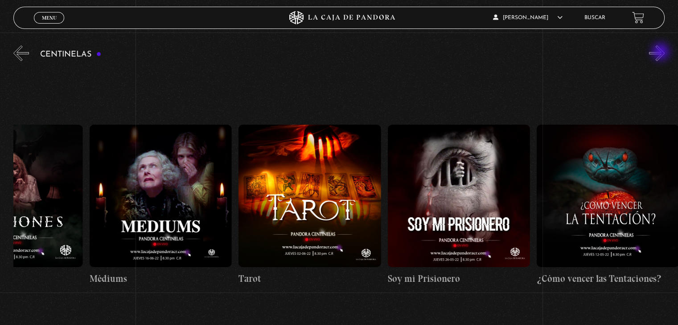
click at [661, 53] on button "»" at bounding box center [657, 53] width 16 height 16
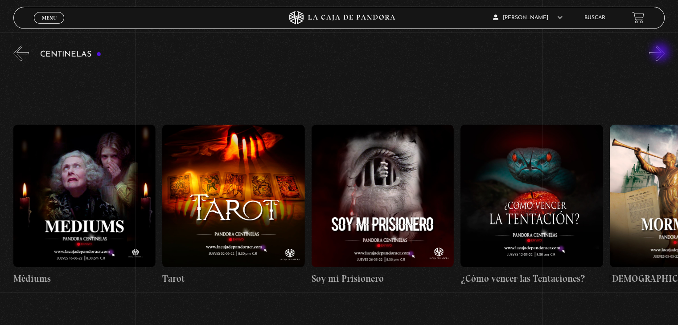
click at [661, 53] on button "»" at bounding box center [657, 53] width 16 height 16
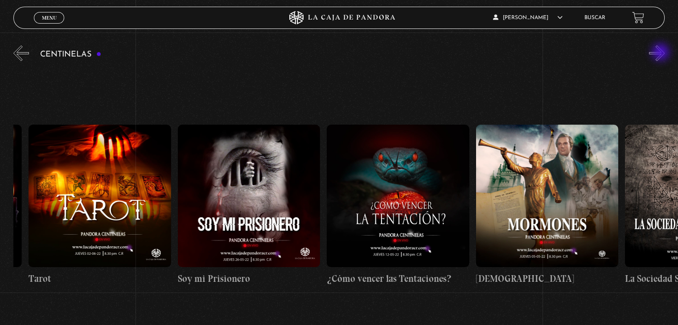
click at [661, 54] on button "»" at bounding box center [657, 53] width 16 height 16
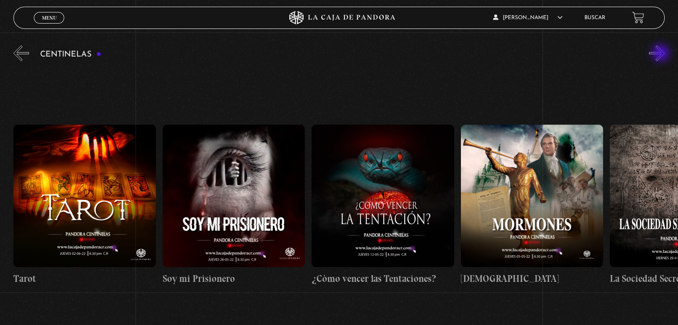
click at [661, 54] on button "»" at bounding box center [657, 53] width 16 height 16
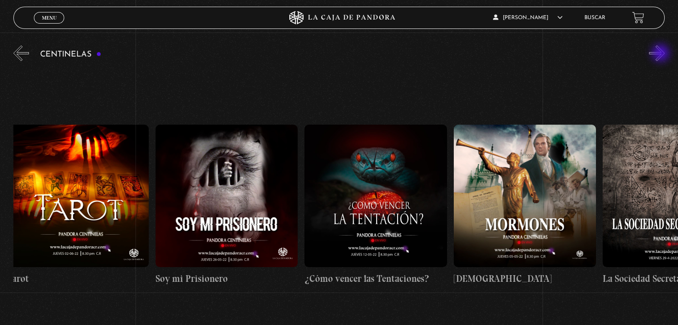
click at [661, 55] on button "»" at bounding box center [657, 53] width 16 height 16
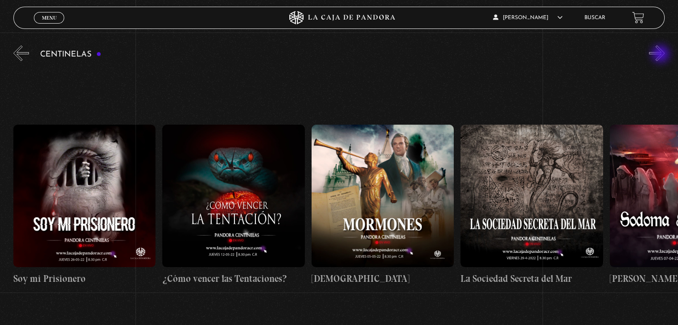
click at [661, 55] on button "»" at bounding box center [657, 53] width 16 height 16
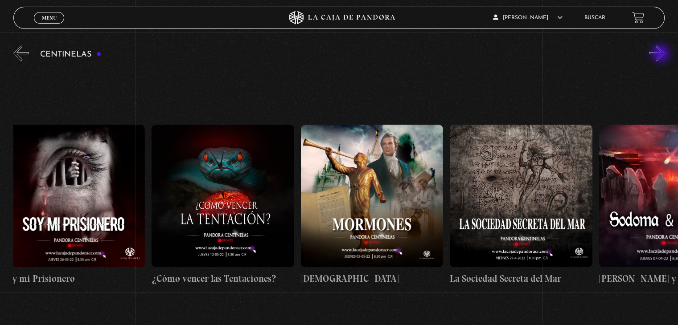
click at [661, 54] on button "»" at bounding box center [657, 53] width 16 height 16
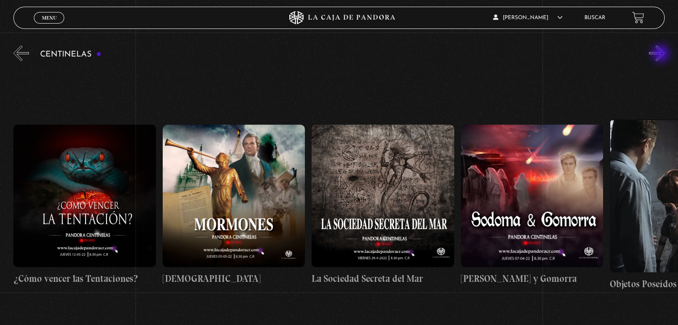
click at [661, 54] on button "»" at bounding box center [657, 53] width 16 height 16
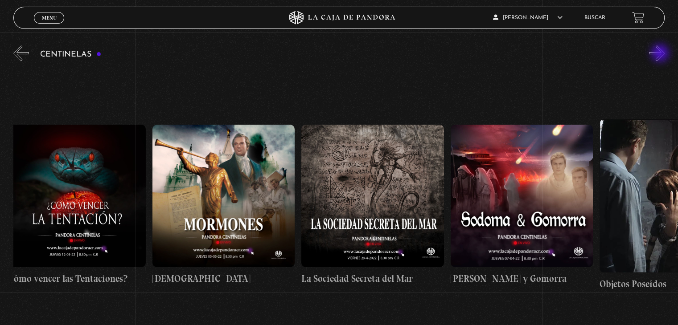
click at [661, 54] on button "»" at bounding box center [657, 53] width 16 height 16
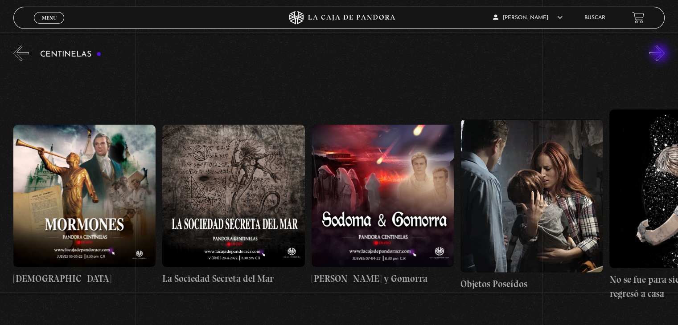
click at [660, 54] on button "»" at bounding box center [657, 53] width 16 height 16
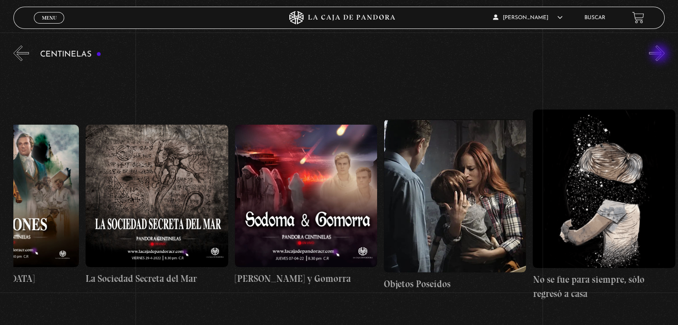
click at [660, 54] on button "»" at bounding box center [657, 53] width 16 height 16
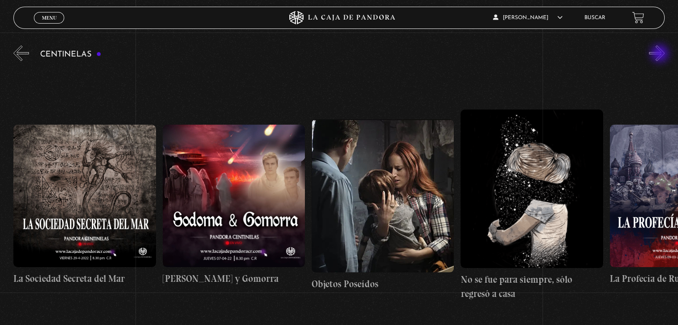
click at [660, 55] on button "»" at bounding box center [657, 53] width 16 height 16
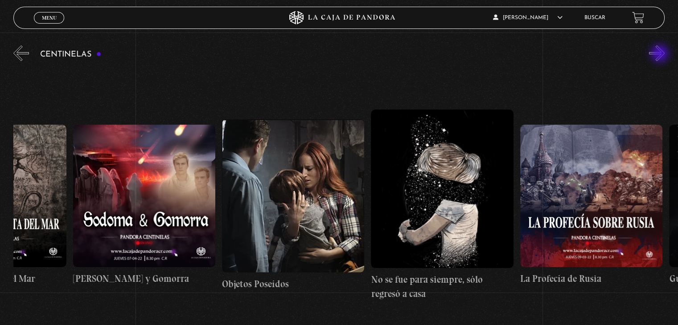
click at [660, 54] on button "»" at bounding box center [657, 53] width 16 height 16
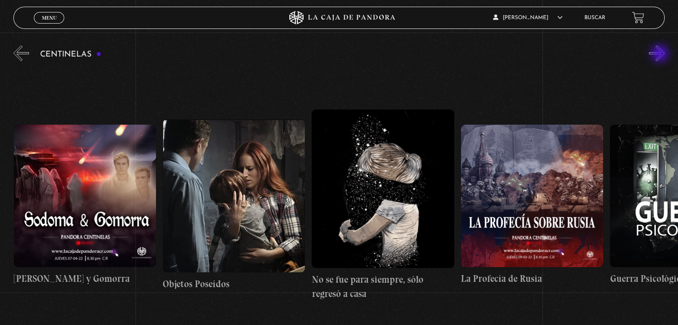
click at [660, 54] on button "»" at bounding box center [657, 53] width 16 height 16
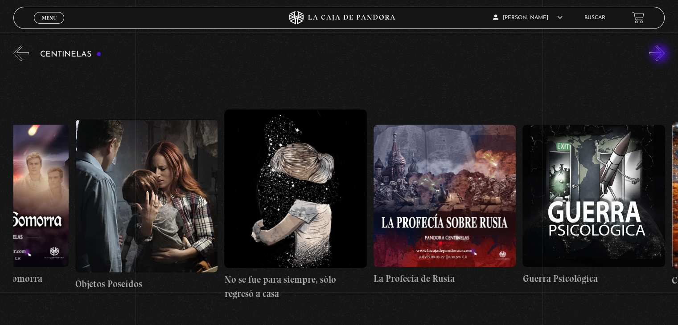
click at [660, 54] on button "»" at bounding box center [657, 53] width 16 height 16
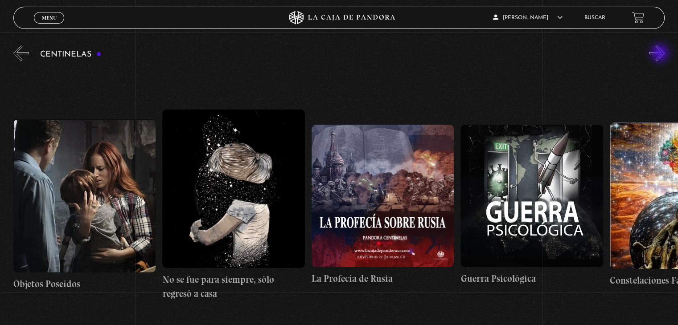
click at [660, 54] on button "»" at bounding box center [657, 53] width 16 height 16
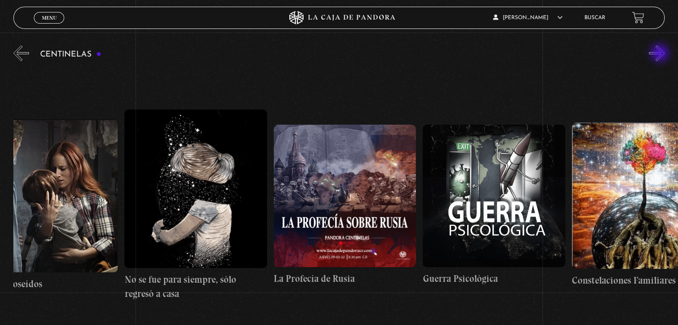
click at [660, 54] on button "»" at bounding box center [657, 53] width 16 height 16
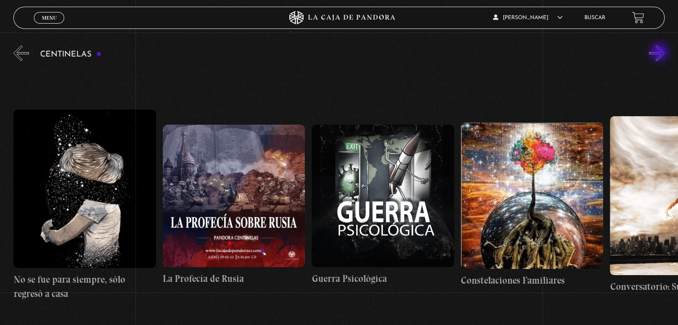
click at [660, 54] on button "»" at bounding box center [657, 53] width 16 height 16
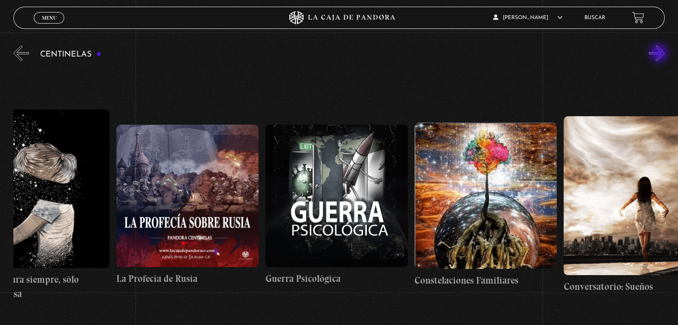
click at [660, 54] on button "»" at bounding box center [657, 53] width 16 height 16
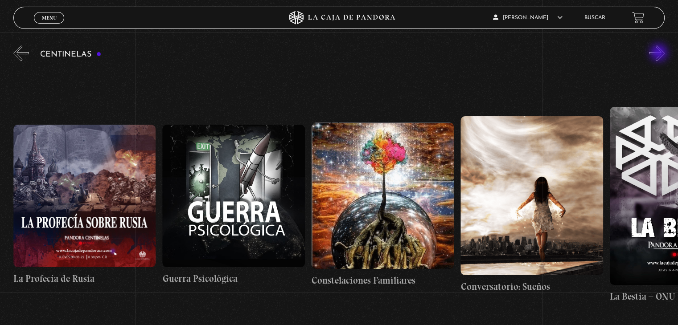
click at [660, 53] on button "»" at bounding box center [657, 53] width 16 height 16
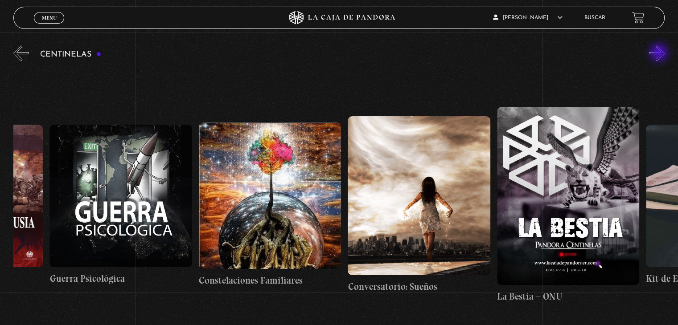
click at [660, 53] on button "»" at bounding box center [657, 53] width 16 height 16
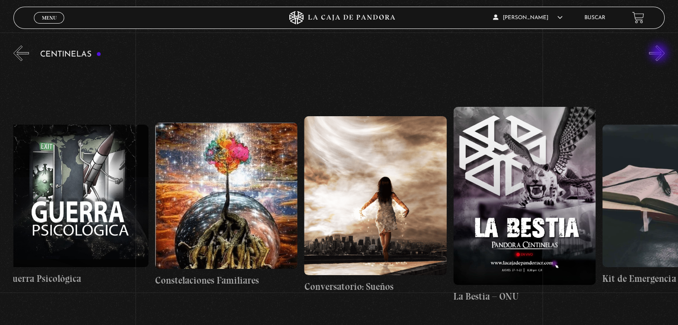
click at [660, 53] on button "»" at bounding box center [657, 53] width 16 height 16
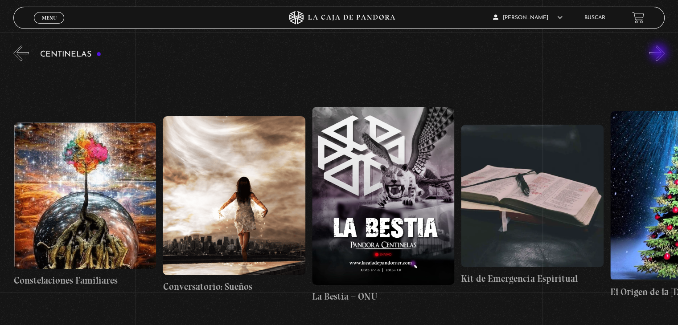
click at [660, 53] on button "»" at bounding box center [657, 53] width 16 height 16
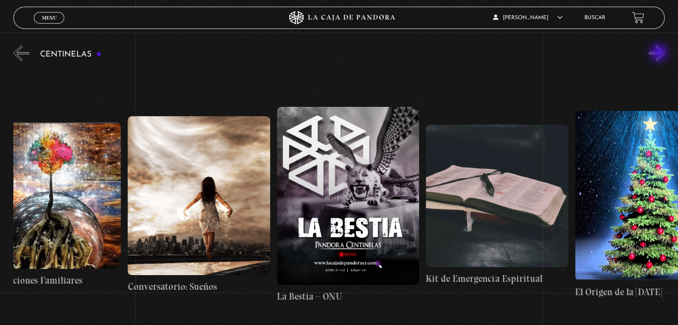
click at [660, 53] on button "»" at bounding box center [657, 53] width 16 height 16
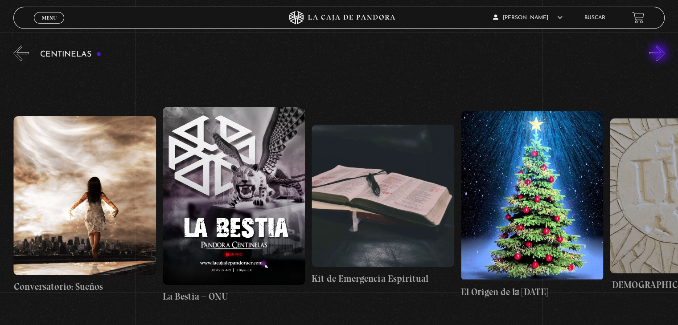
click at [660, 53] on button "»" at bounding box center [657, 53] width 16 height 16
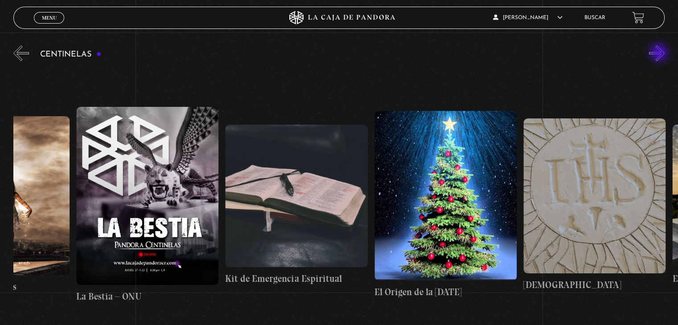
click at [660, 54] on button "»" at bounding box center [657, 53] width 16 height 16
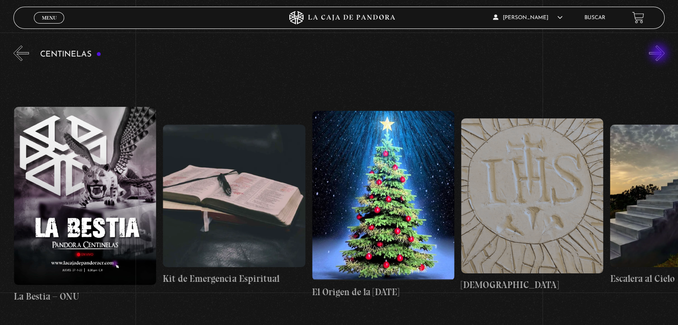
click at [660, 54] on button "»" at bounding box center [657, 53] width 16 height 16
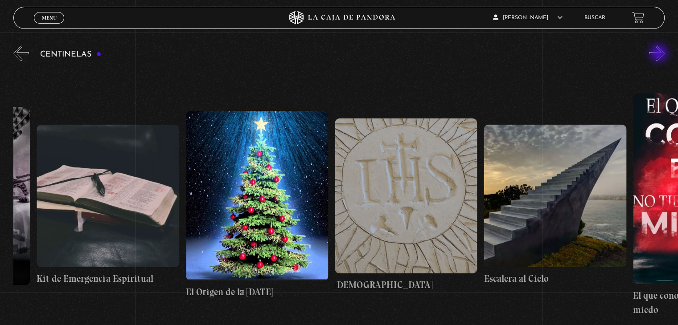
click at [660, 53] on button "»" at bounding box center [657, 53] width 16 height 16
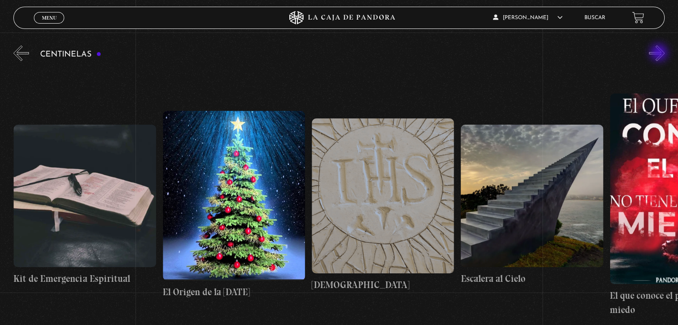
click at [660, 53] on button "»" at bounding box center [657, 53] width 16 height 16
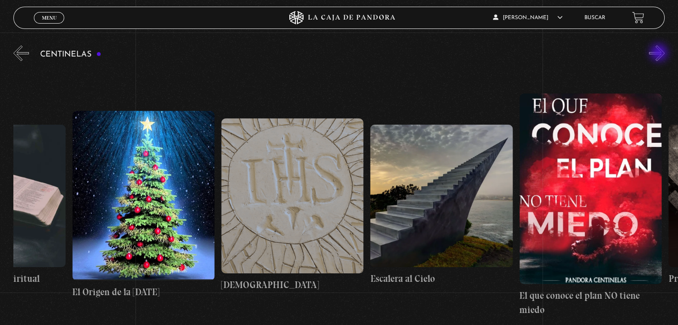
click at [660, 53] on button "»" at bounding box center [657, 53] width 16 height 16
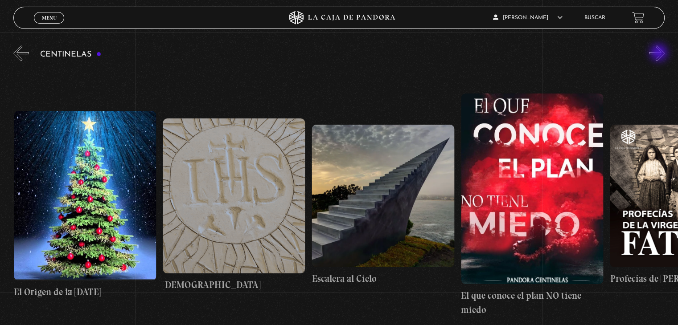
click at [660, 53] on button "»" at bounding box center [657, 53] width 16 height 16
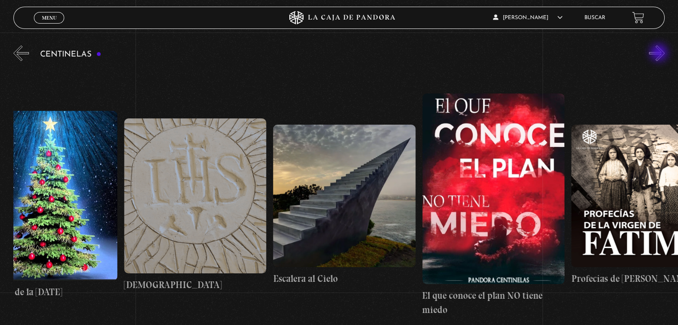
click at [660, 53] on button "»" at bounding box center [657, 53] width 16 height 16
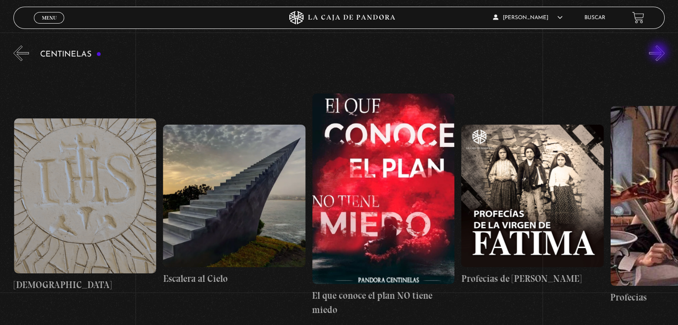
click at [660, 53] on button "»" at bounding box center [657, 53] width 16 height 16
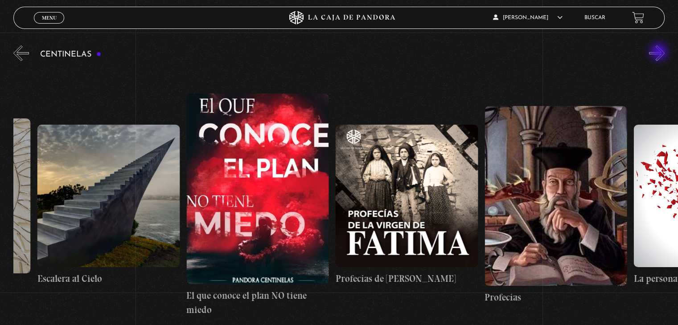
click at [660, 53] on button "»" at bounding box center [657, 53] width 16 height 16
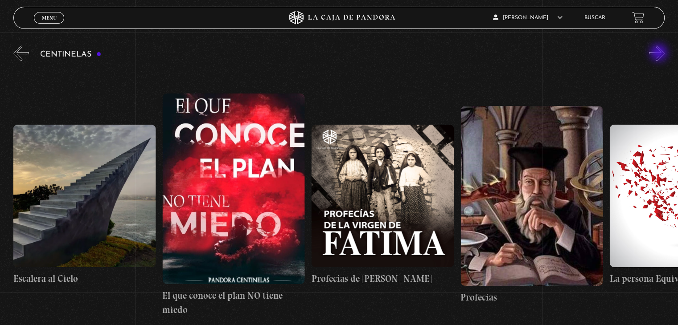
click at [660, 53] on button "»" at bounding box center [657, 53] width 16 height 16
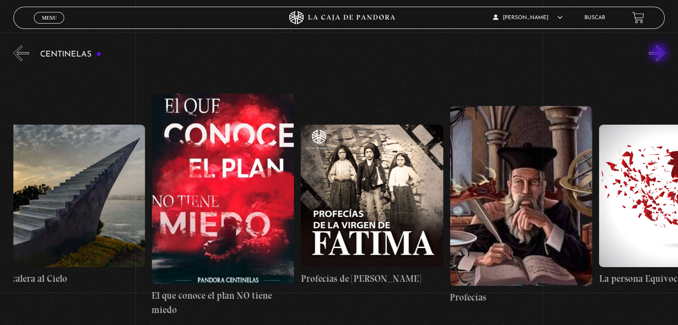
click at [660, 54] on button "»" at bounding box center [657, 53] width 16 height 16
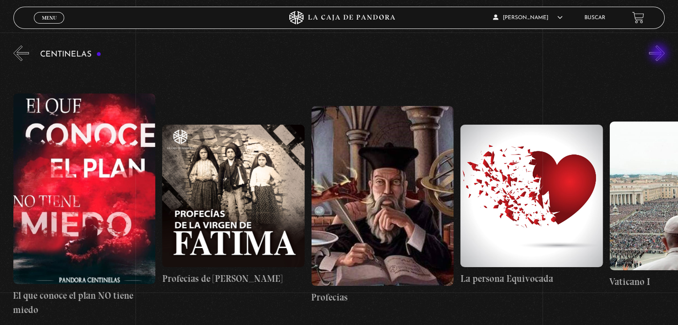
click at [660, 54] on button "»" at bounding box center [657, 53] width 16 height 16
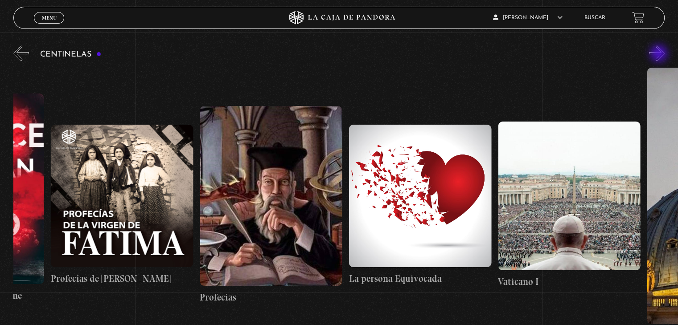
click at [660, 54] on button "»" at bounding box center [657, 53] width 16 height 16
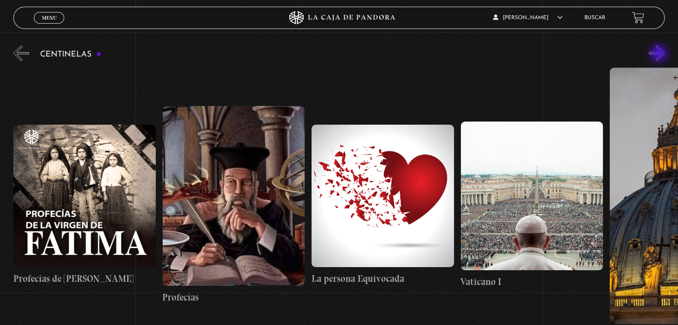
click at [660, 55] on button "»" at bounding box center [657, 53] width 16 height 16
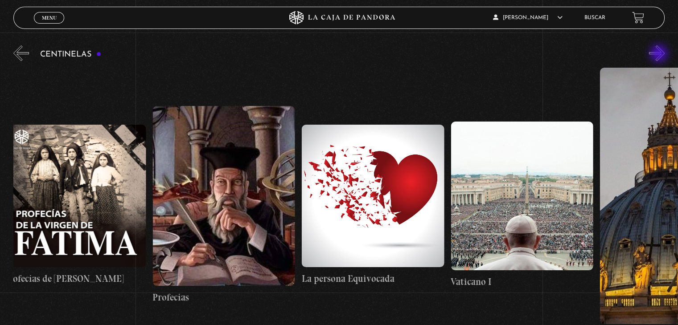
click at [660, 55] on button "»" at bounding box center [657, 53] width 16 height 16
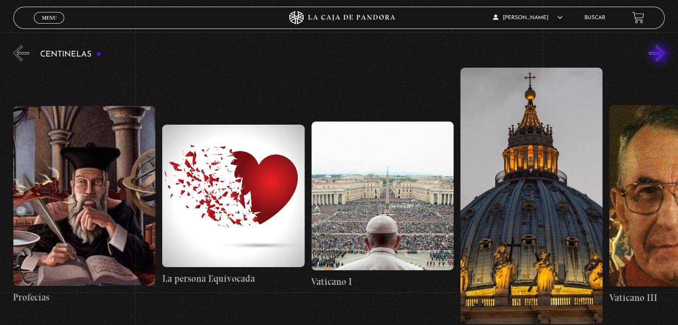
click at [660, 55] on button "»" at bounding box center [657, 53] width 16 height 16
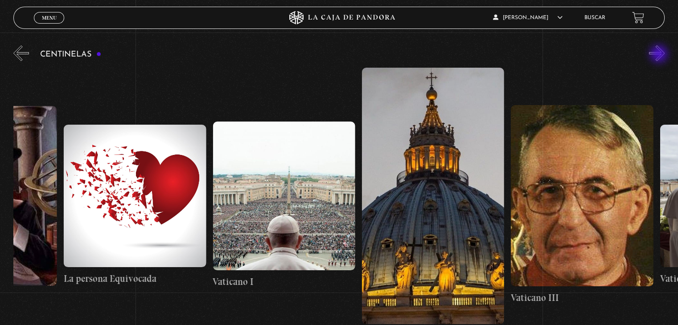
click at [660, 55] on button "»" at bounding box center [657, 53] width 16 height 16
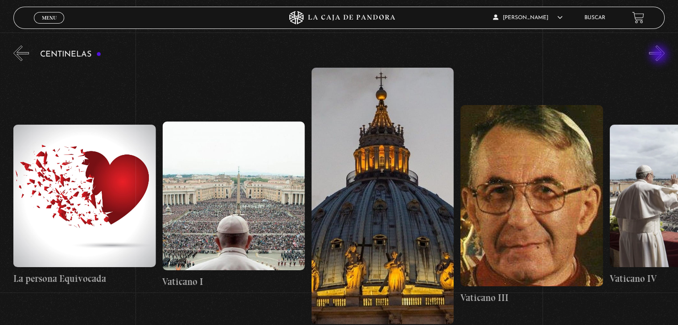
click at [660, 55] on button "»" at bounding box center [657, 53] width 16 height 16
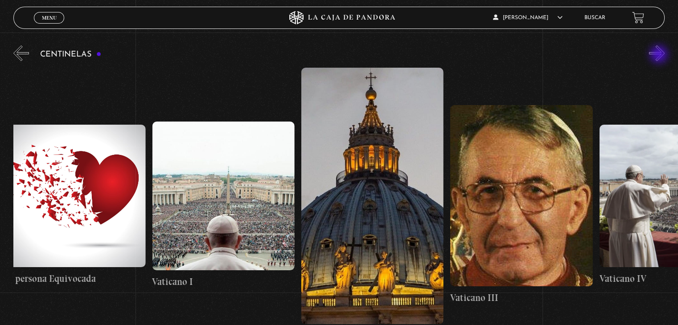
click at [660, 56] on button "»" at bounding box center [657, 53] width 16 height 16
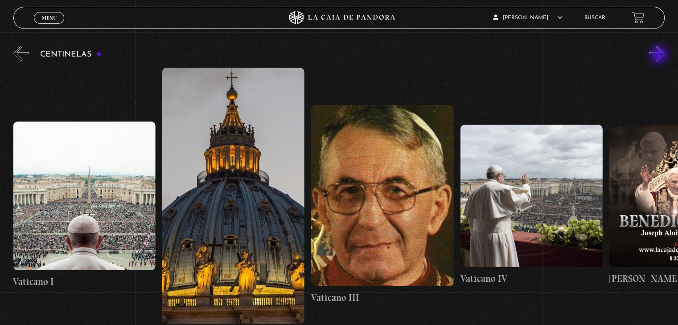
click at [660, 56] on button "»" at bounding box center [657, 53] width 16 height 16
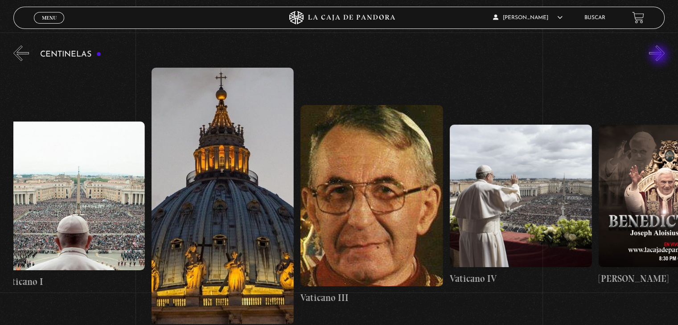
click at [660, 56] on button "»" at bounding box center [657, 53] width 16 height 16
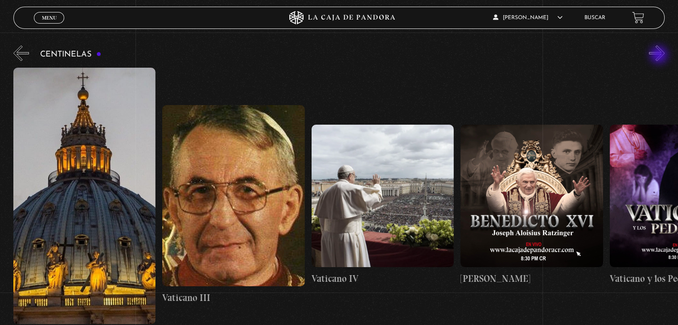
click at [660, 56] on button "»" at bounding box center [657, 53] width 16 height 16
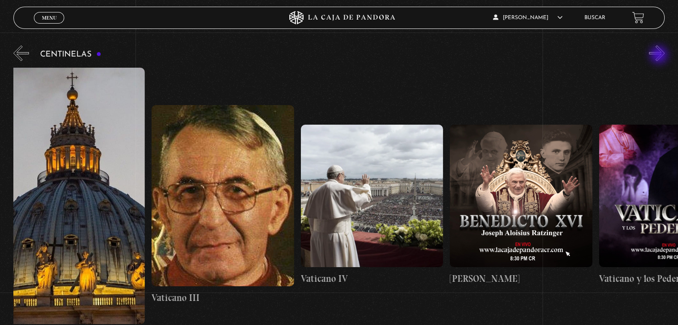
click at [660, 56] on button "»" at bounding box center [657, 53] width 16 height 16
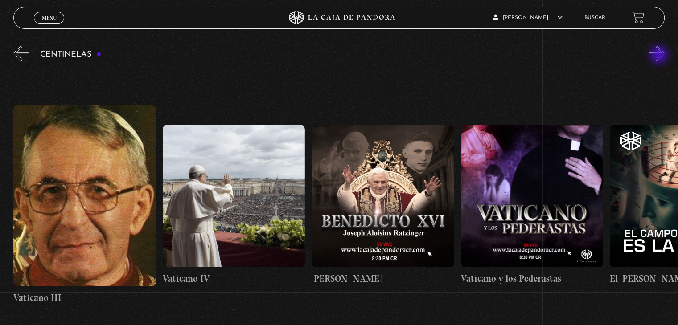
click at [660, 56] on button "»" at bounding box center [657, 53] width 16 height 16
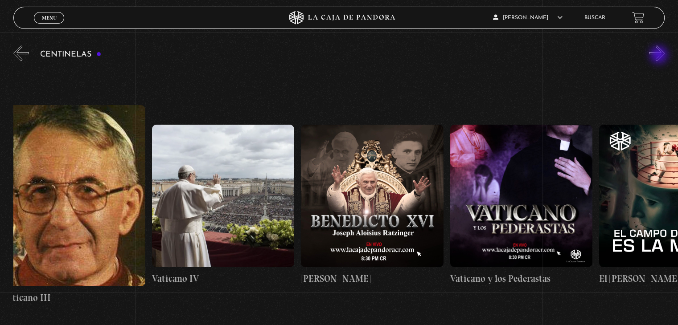
click at [660, 56] on button "»" at bounding box center [657, 53] width 16 height 16
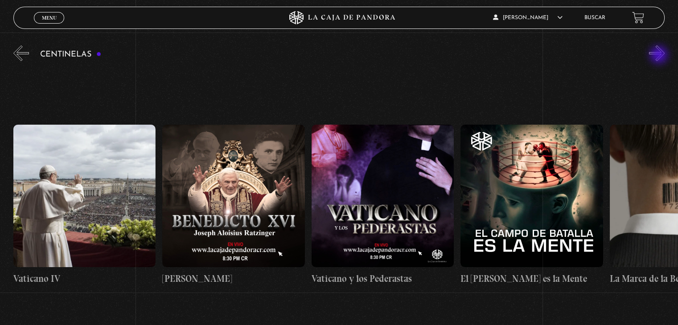
click at [660, 56] on button "»" at bounding box center [657, 53] width 16 height 16
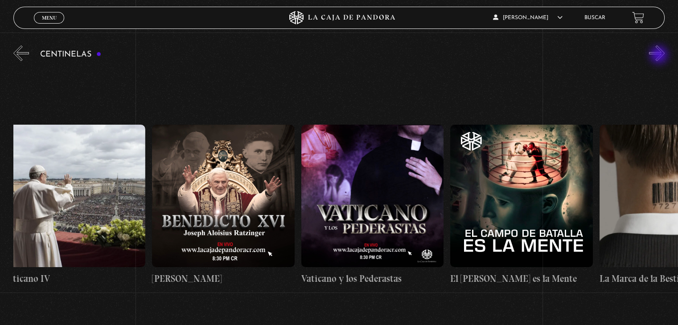
click at [660, 55] on button "»" at bounding box center [657, 53] width 16 height 16
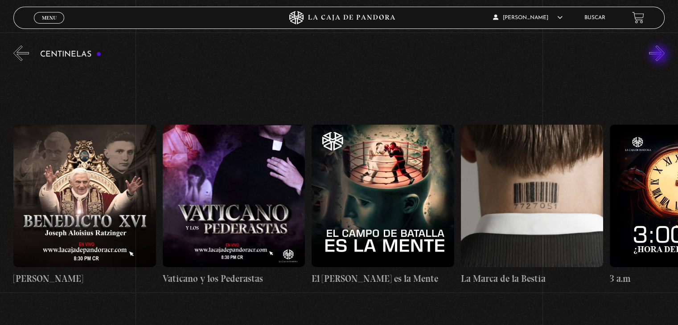
click at [660, 55] on button "»" at bounding box center [657, 53] width 16 height 16
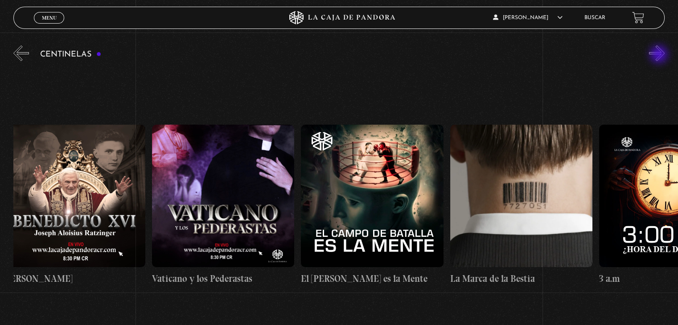
click at [660, 55] on button "»" at bounding box center [657, 53] width 16 height 16
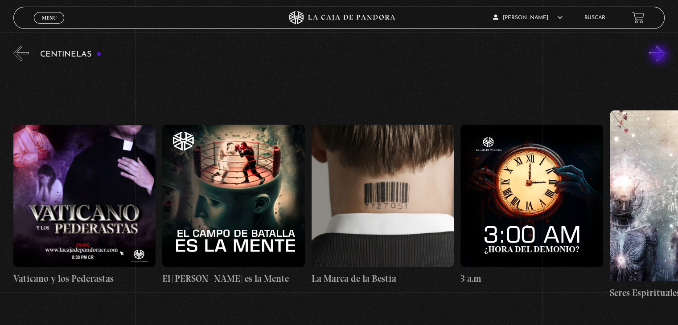
click at [660, 55] on button "»" at bounding box center [657, 53] width 16 height 16
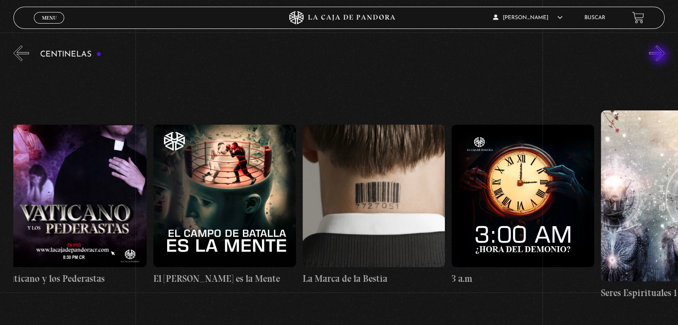
click at [660, 56] on button "»" at bounding box center [657, 53] width 16 height 16
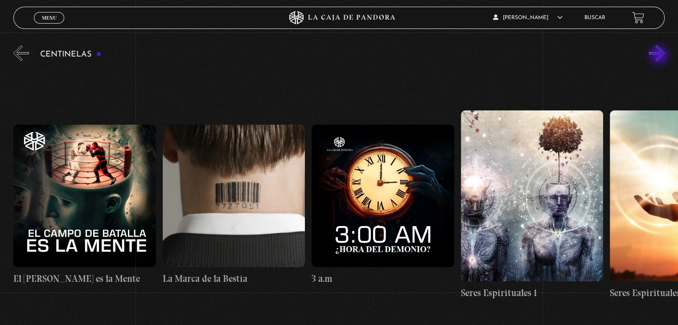
click at [660, 56] on button "»" at bounding box center [657, 53] width 16 height 16
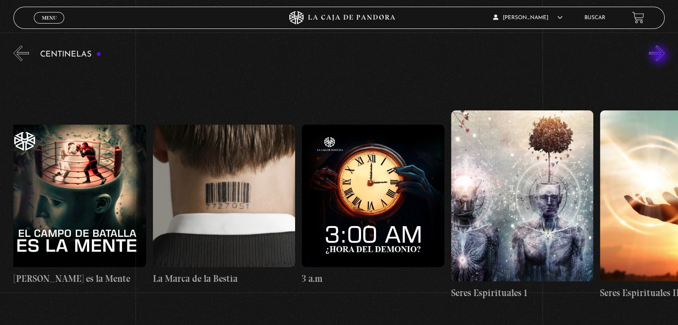
click at [660, 56] on button "»" at bounding box center [657, 53] width 16 height 16
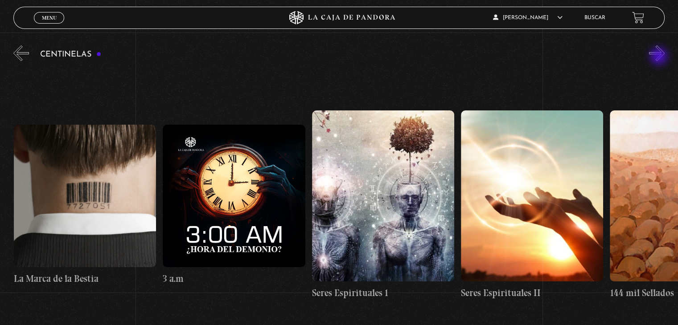
click at [660, 57] on button "»" at bounding box center [657, 53] width 16 height 16
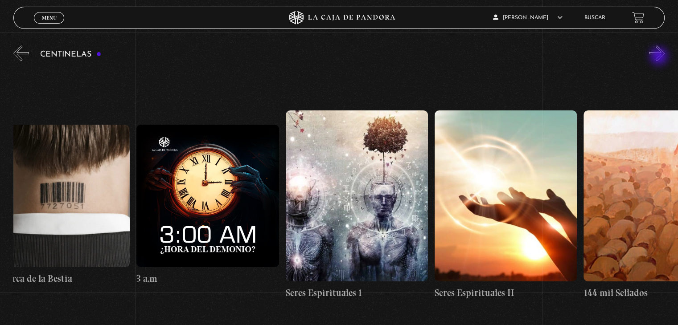
click at [660, 57] on button "»" at bounding box center [657, 53] width 16 height 16
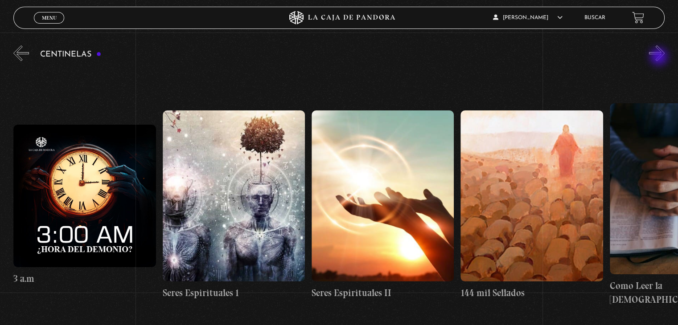
click at [660, 57] on button "»" at bounding box center [657, 53] width 16 height 16
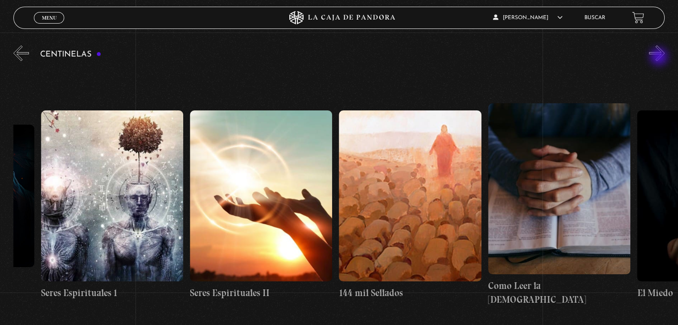
click at [660, 58] on button "»" at bounding box center [657, 53] width 16 height 16
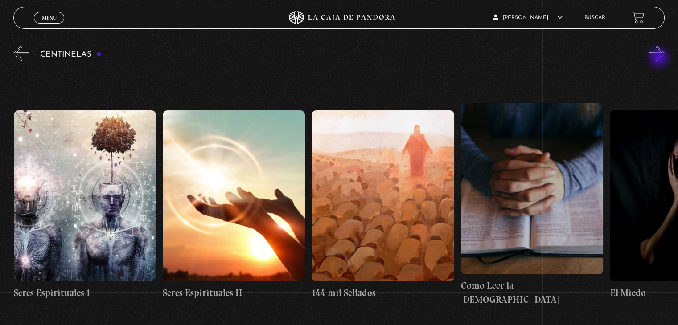
click at [660, 58] on button "»" at bounding box center [657, 53] width 16 height 16
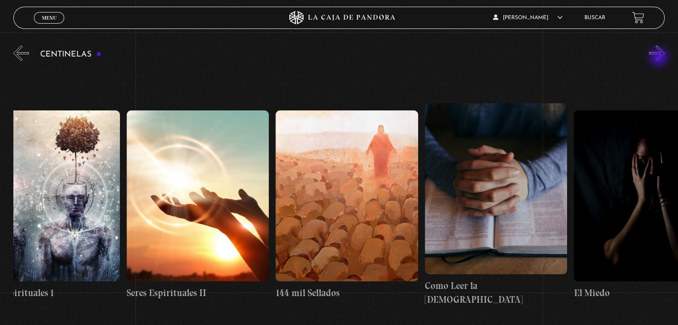
click at [660, 59] on button "»" at bounding box center [657, 53] width 16 height 16
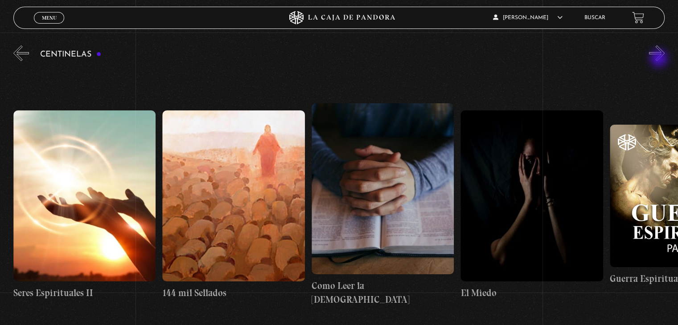
click at [660, 59] on button "»" at bounding box center [657, 53] width 16 height 16
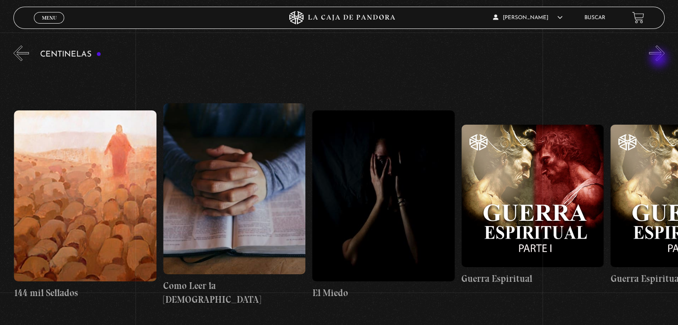
click at [660, 59] on button "»" at bounding box center [657, 53] width 16 height 16
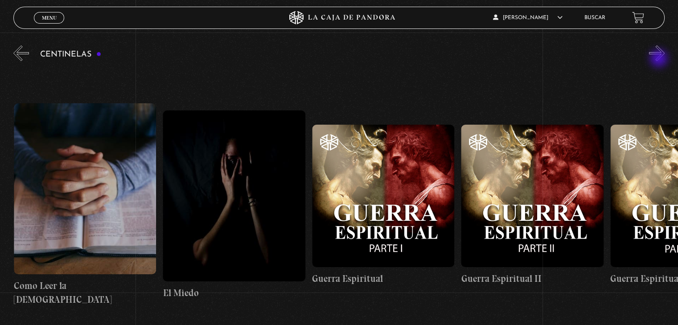
click at [660, 59] on button "»" at bounding box center [657, 53] width 16 height 16
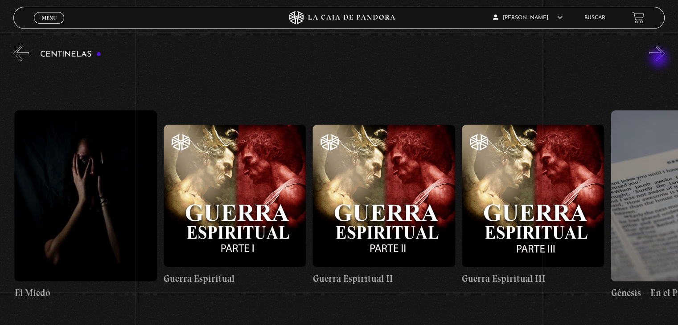
scroll to position [0, 14607]
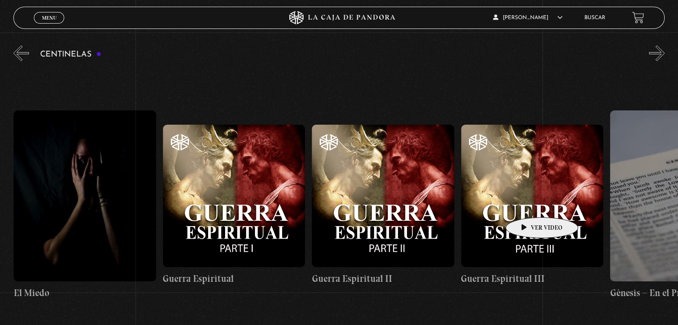
click at [528, 204] on figure at bounding box center [532, 196] width 142 height 142
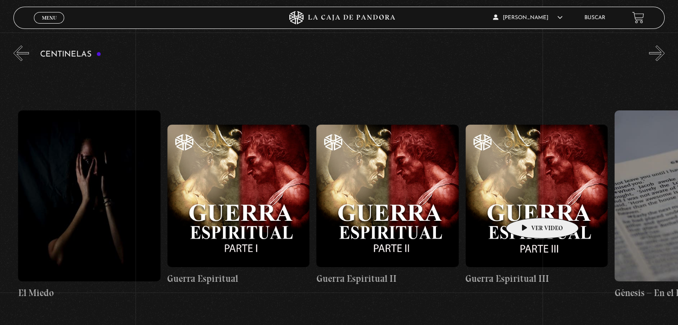
click at [529, 205] on figure at bounding box center [536, 196] width 142 height 142
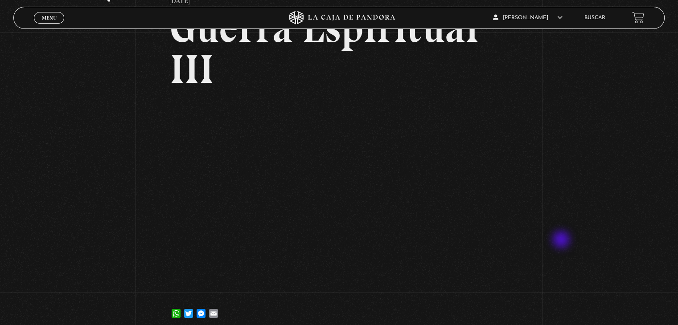
scroll to position [89, 0]
